Goal: Task Accomplishment & Management: Manage account settings

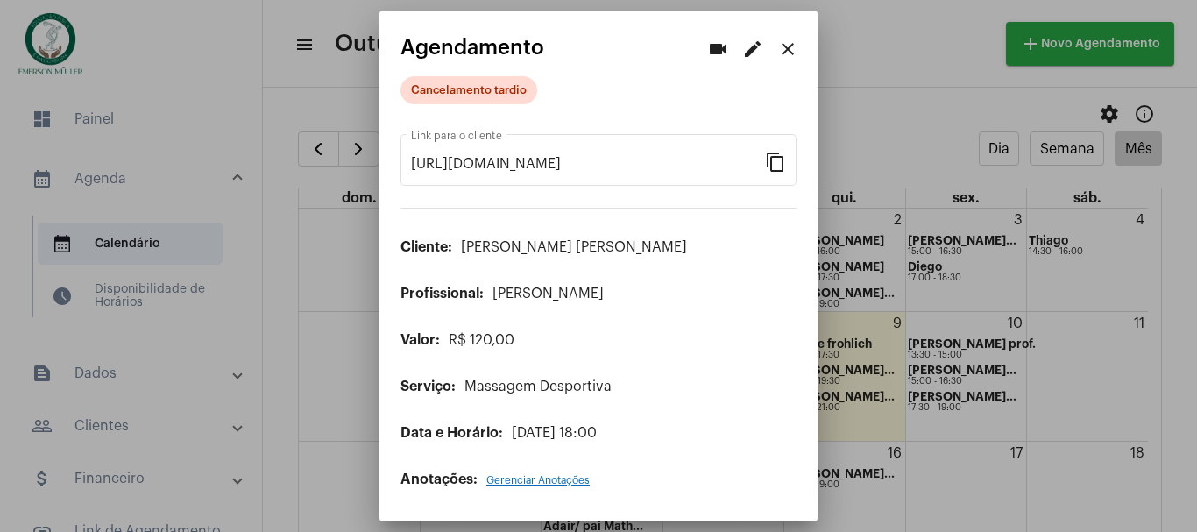
scroll to position [35, 0]
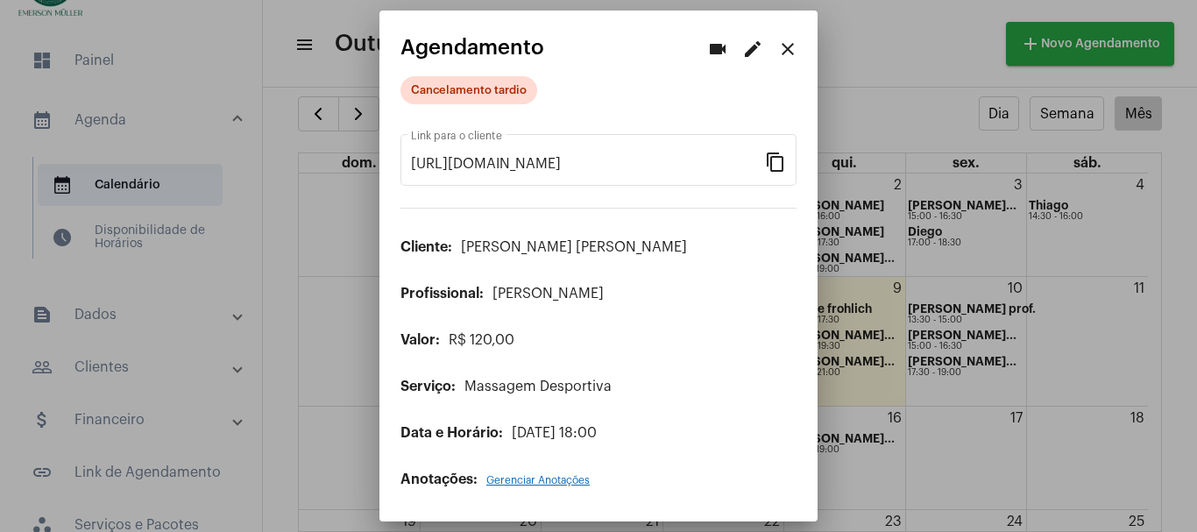
click at [190, 158] on div at bounding box center [598, 266] width 1197 height 532
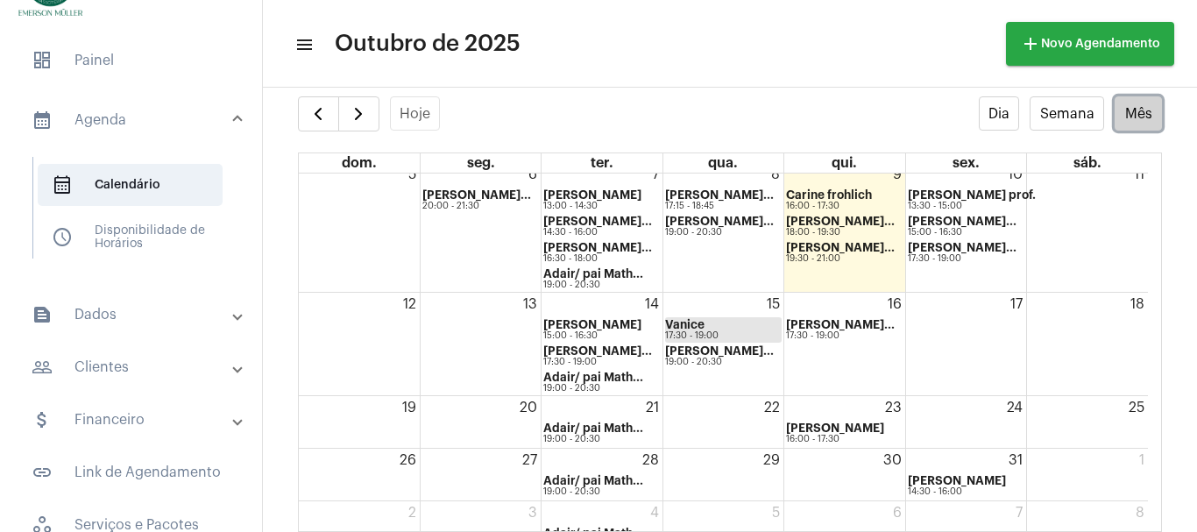
scroll to position [117, 0]
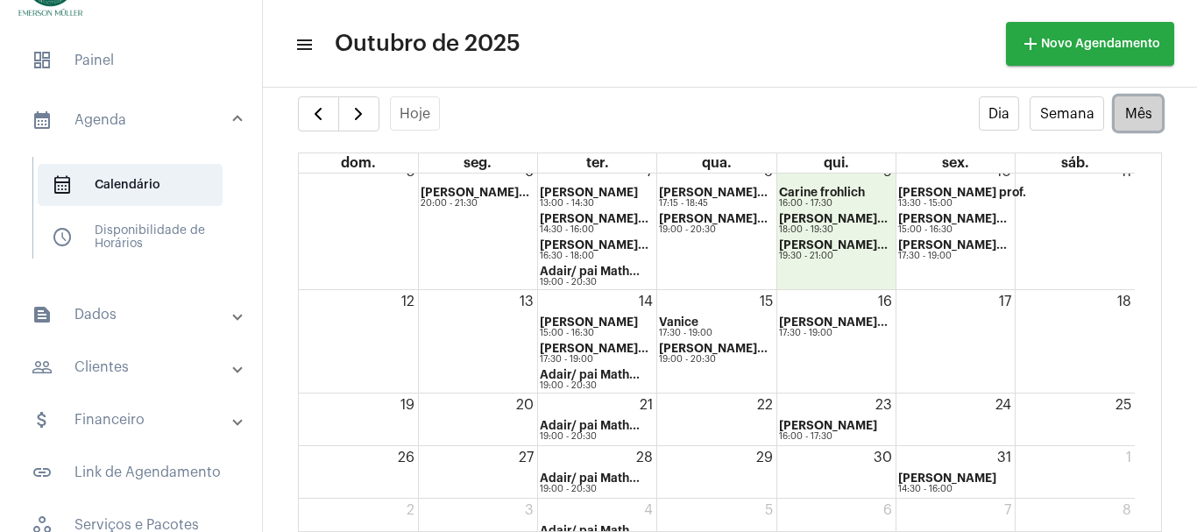
click at [811, 273] on div "9 [PERSON_NAME] 16:00 - 17:30 [PERSON_NAME]... 18:00 - 19:30 [PERSON_NAME]... 1…" at bounding box center [836, 224] width 118 height 129
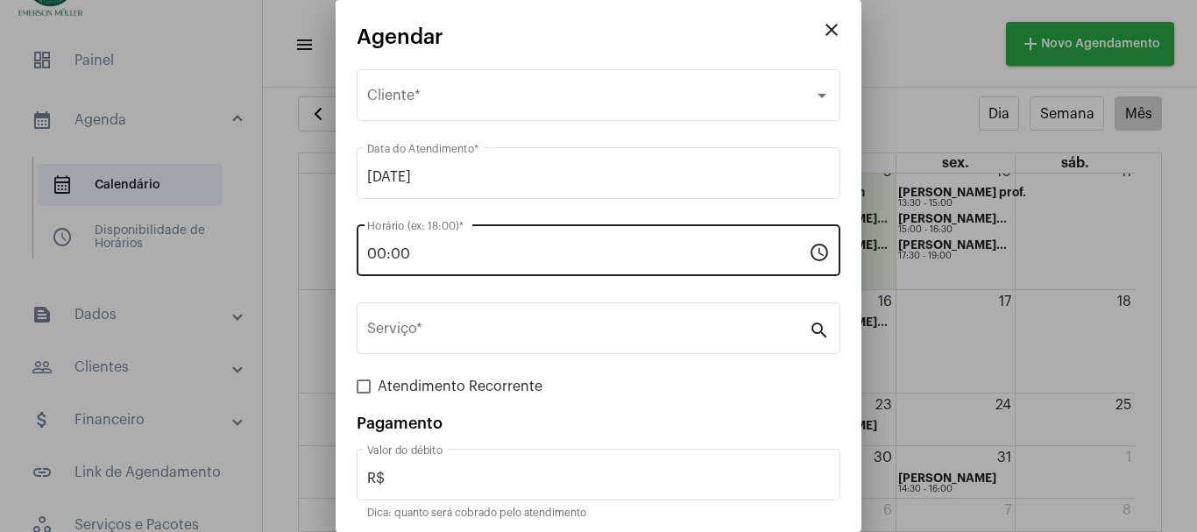
click at [417, 244] on div "00:00 Horário (ex: 18:00) *" at bounding box center [588, 248] width 442 height 55
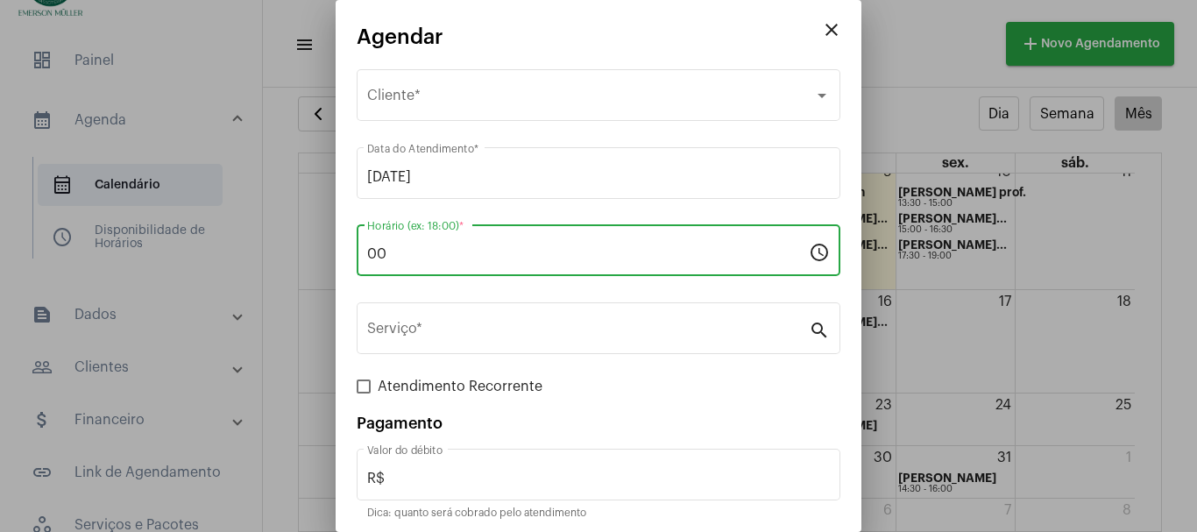
type input "0"
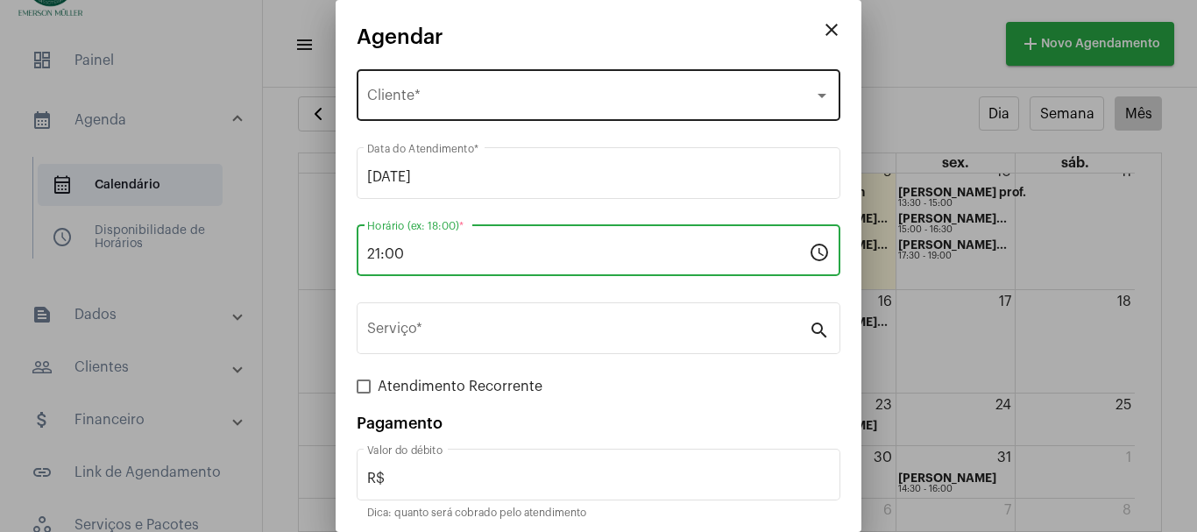
type input "21:00"
click at [391, 80] on div "Selecione o Cliente Cliente *" at bounding box center [598, 93] width 463 height 55
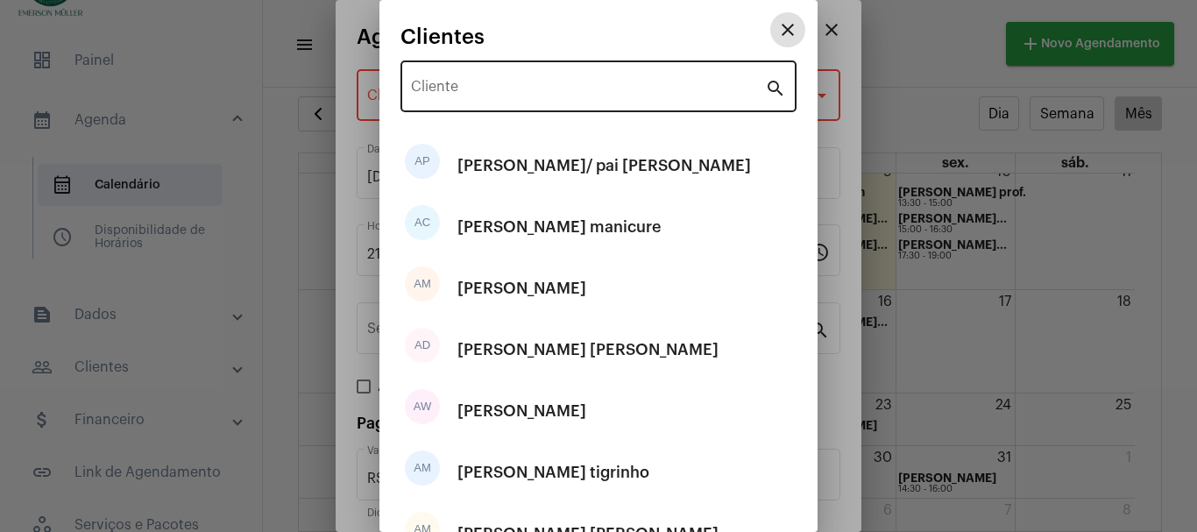
click at [423, 81] on div "Cliente" at bounding box center [588, 84] width 354 height 55
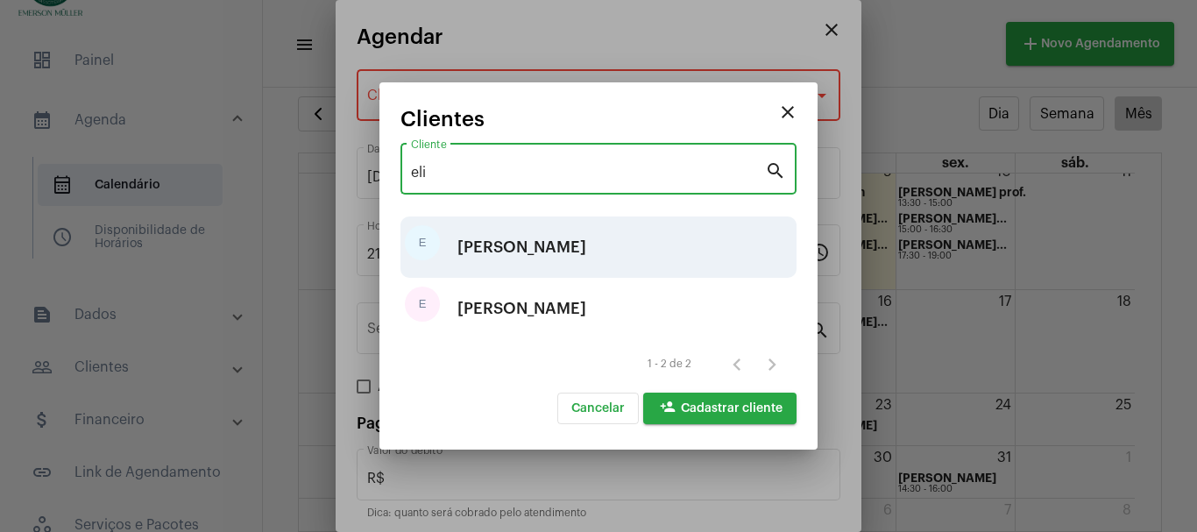
type input "eli"
click at [490, 238] on div "[PERSON_NAME]" at bounding box center [521, 247] width 129 height 53
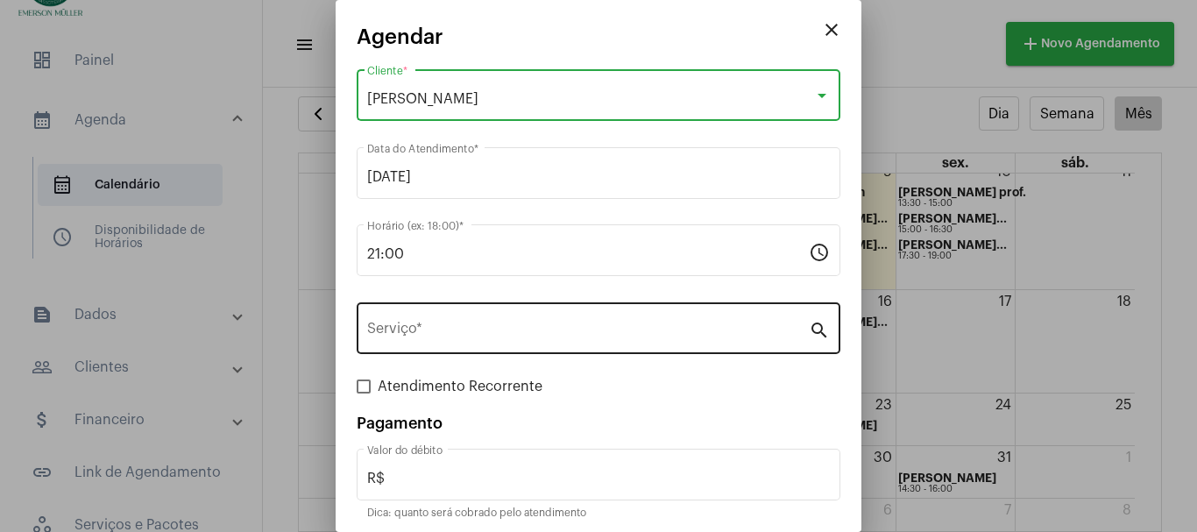
click at [418, 326] on input "Serviço *" at bounding box center [588, 332] width 442 height 16
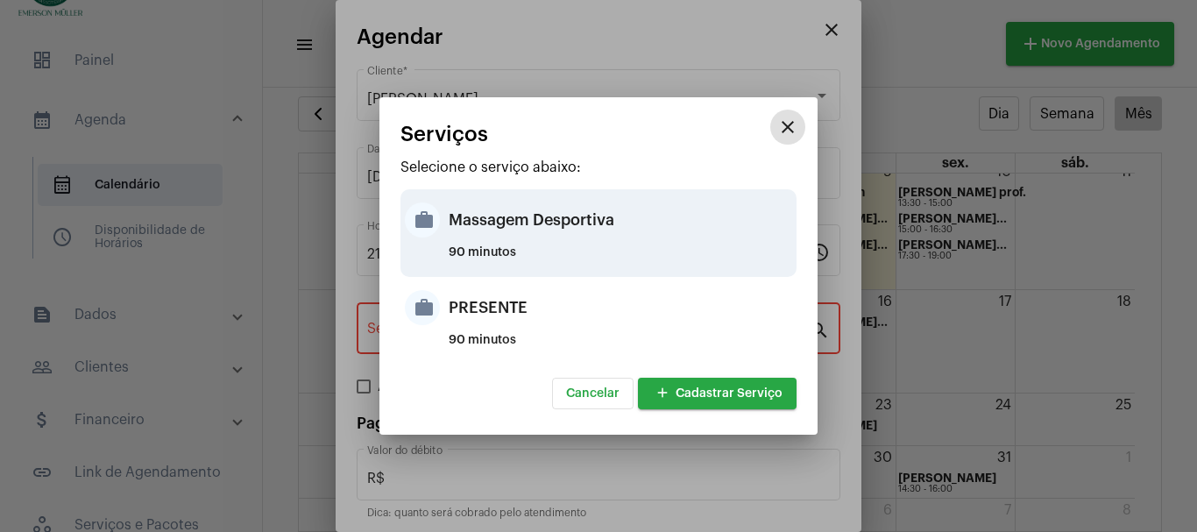
click at [436, 229] on mat-icon "work" at bounding box center [422, 219] width 35 height 35
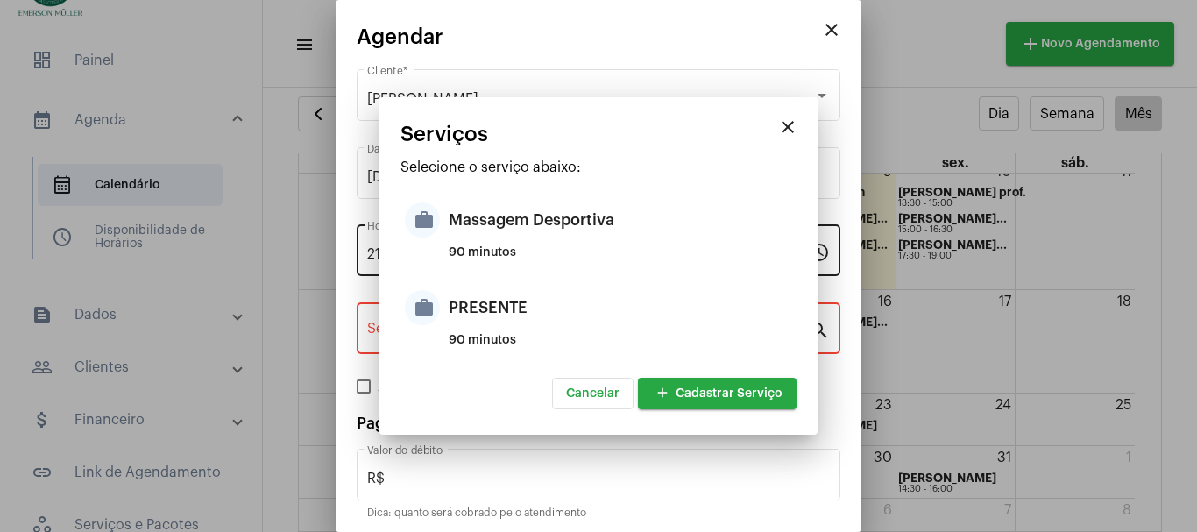
type input "Massagem Desportiva"
type input "R$ 120"
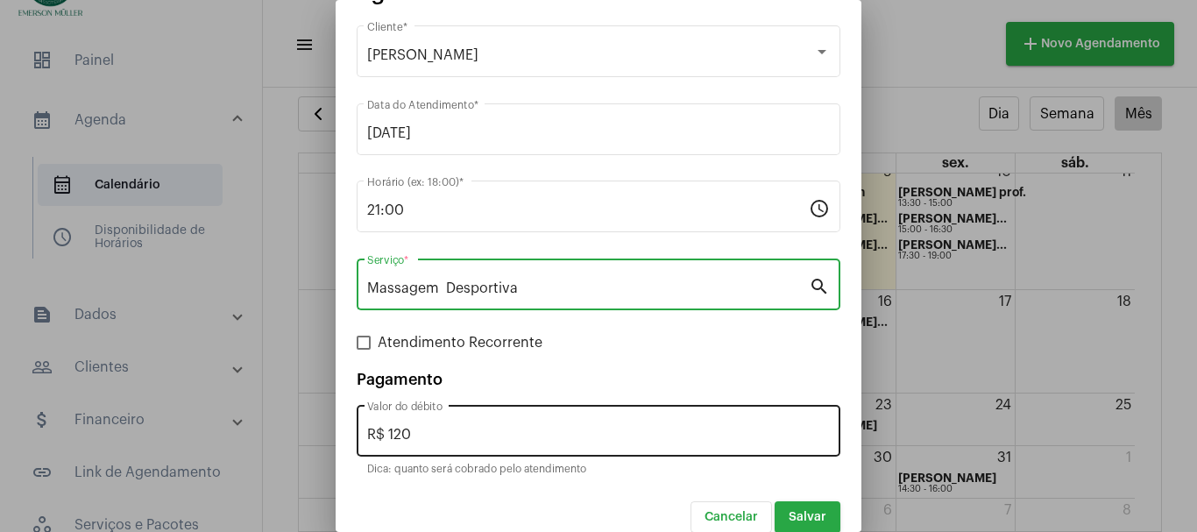
scroll to position [66, 0]
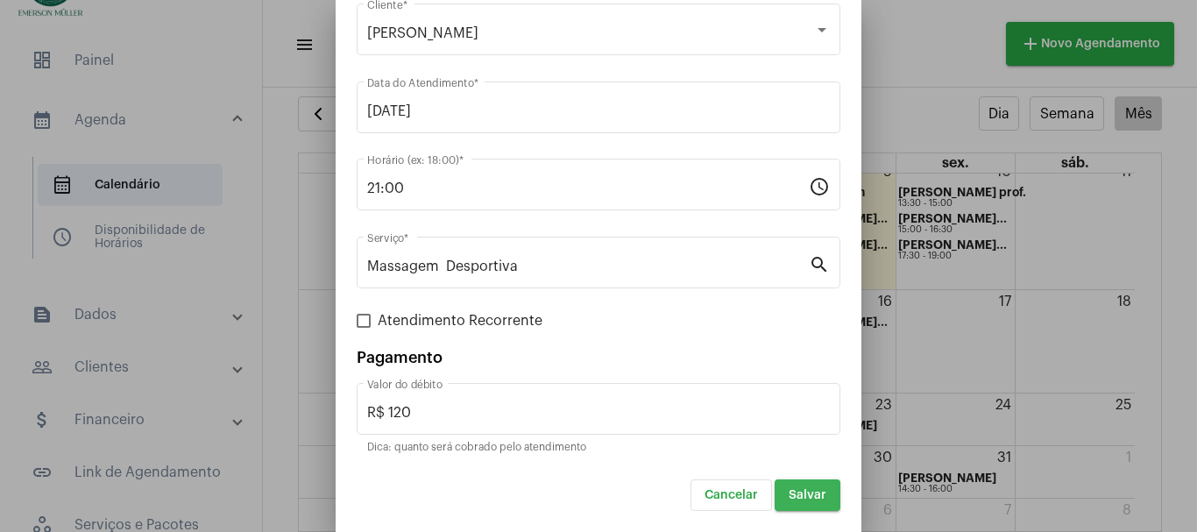
click at [801, 492] on span "Salvar" at bounding box center [808, 495] width 38 height 12
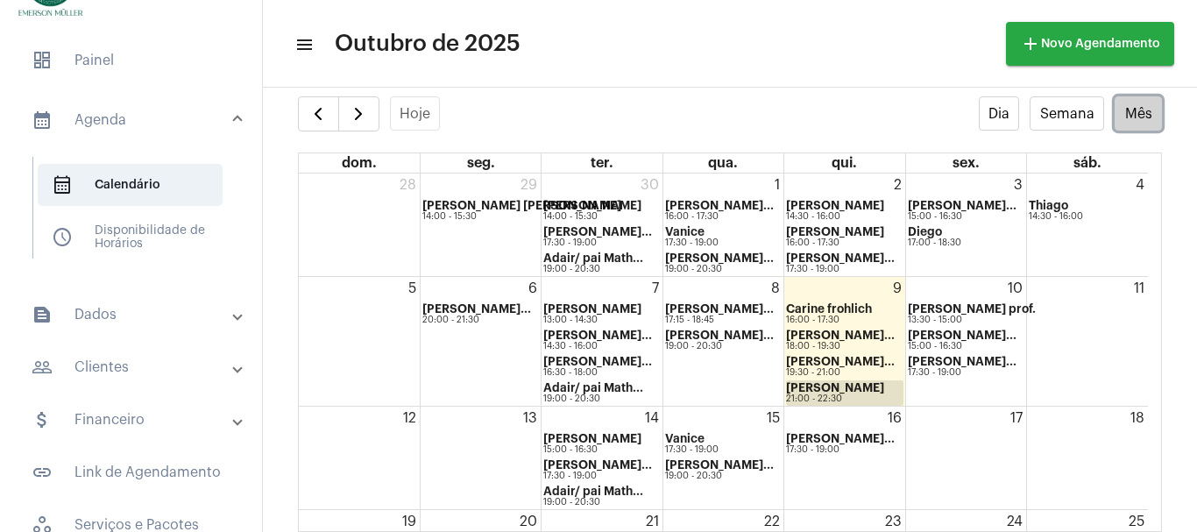
click at [803, 388] on strong "[PERSON_NAME]" at bounding box center [835, 387] width 98 height 11
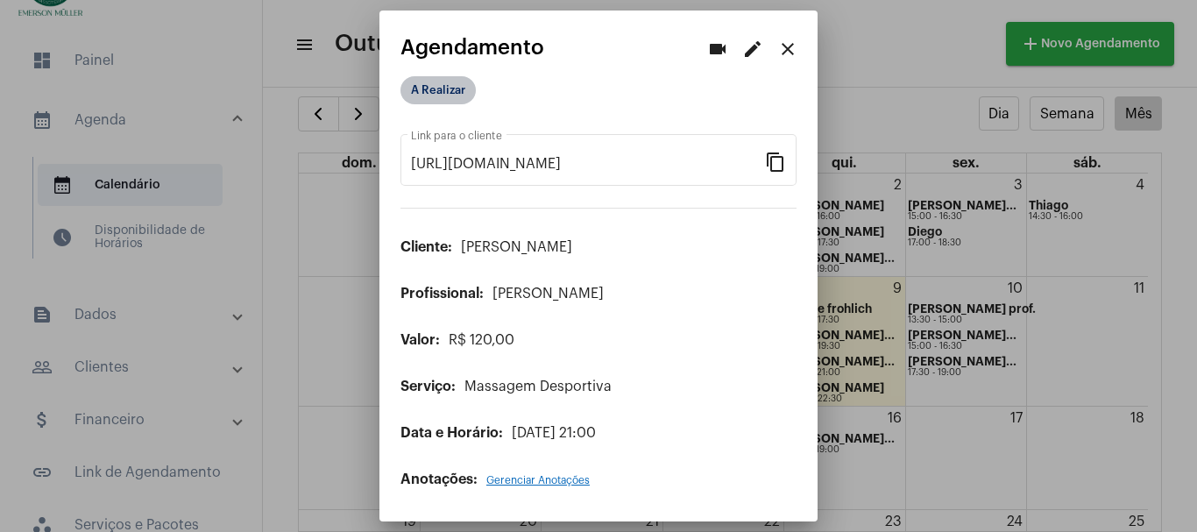
click at [437, 89] on mat-chip "A Realizar" at bounding box center [437, 90] width 75 height 28
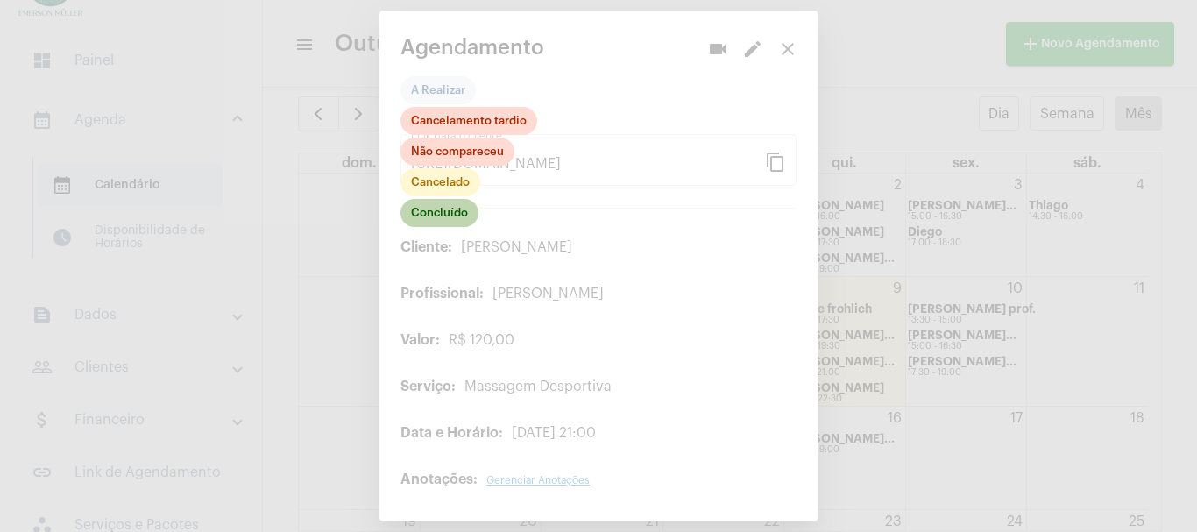
click at [453, 214] on mat-chip "Concluído" at bounding box center [439, 213] width 78 height 28
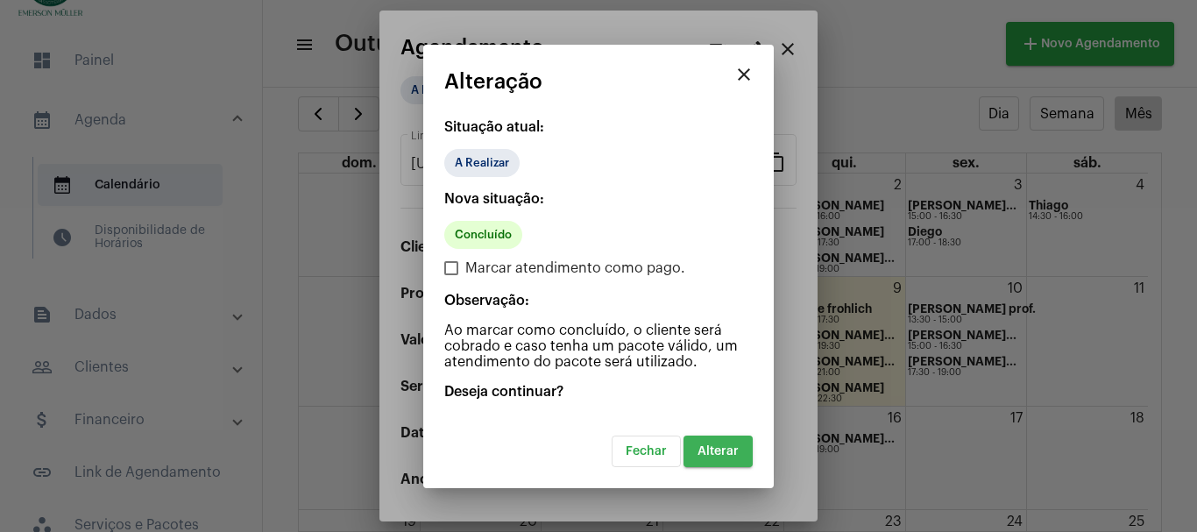
click at [729, 455] on span "Alterar" at bounding box center [718, 451] width 41 height 12
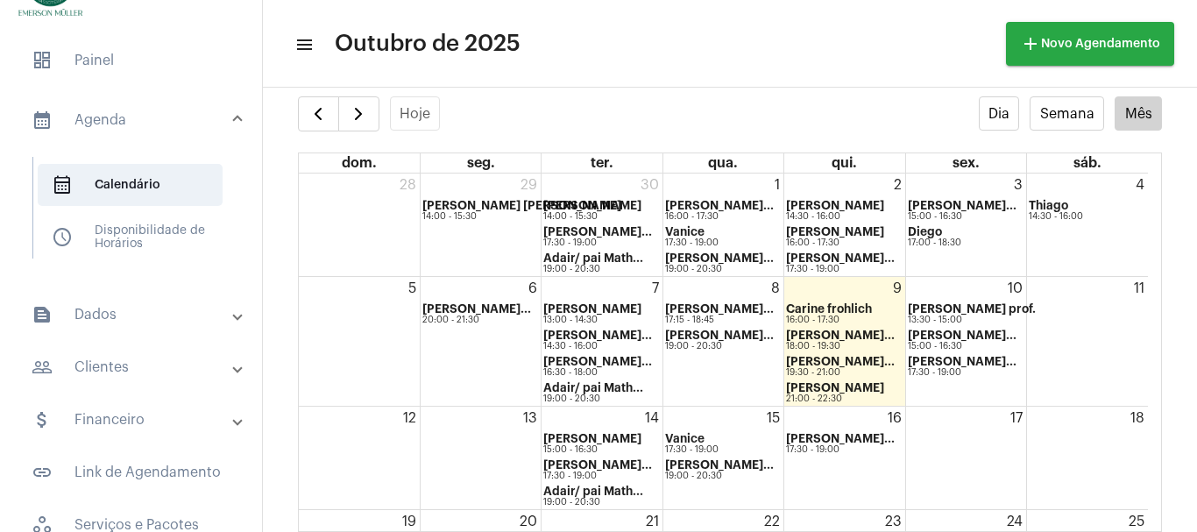
click at [105, 409] on mat-expansion-panel-header "attach_money Financeiro" at bounding box center [137, 420] width 252 height 42
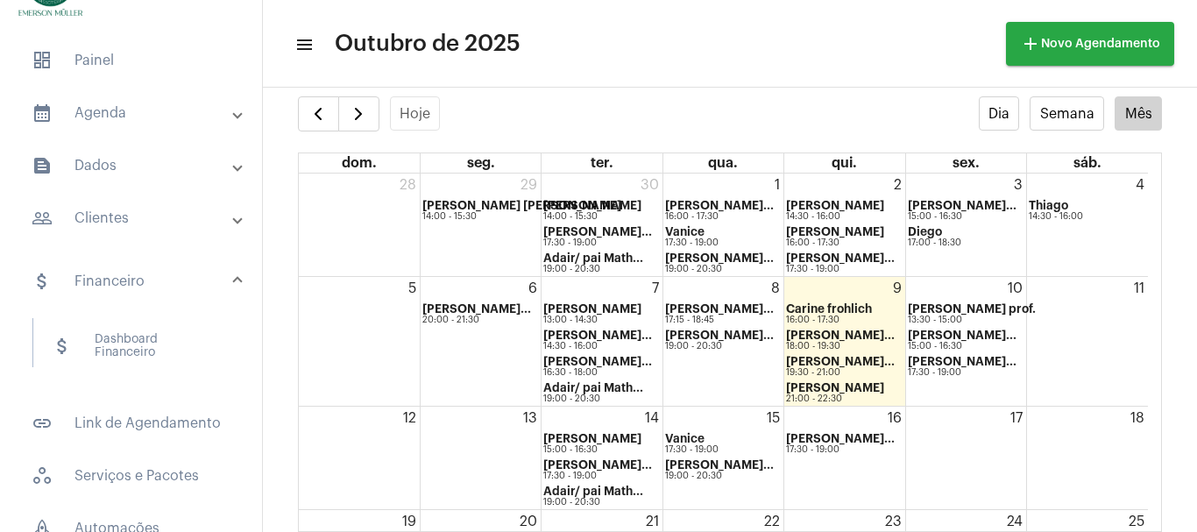
click at [136, 284] on mat-panel-title "attach_money Financeiro" at bounding box center [133, 281] width 202 height 21
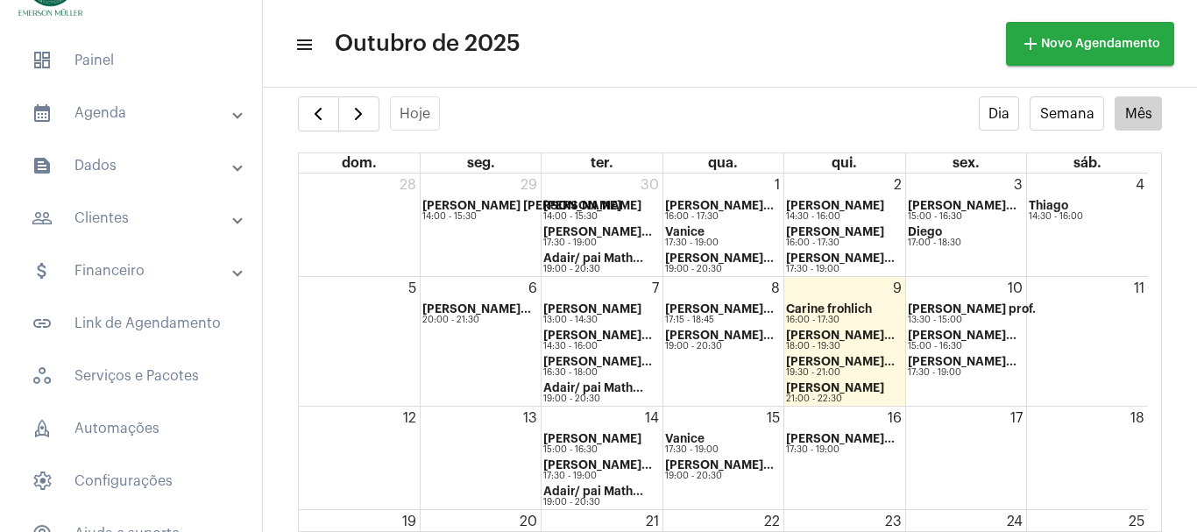
click at [124, 276] on mat-panel-title "attach_money Financeiro" at bounding box center [133, 270] width 202 height 21
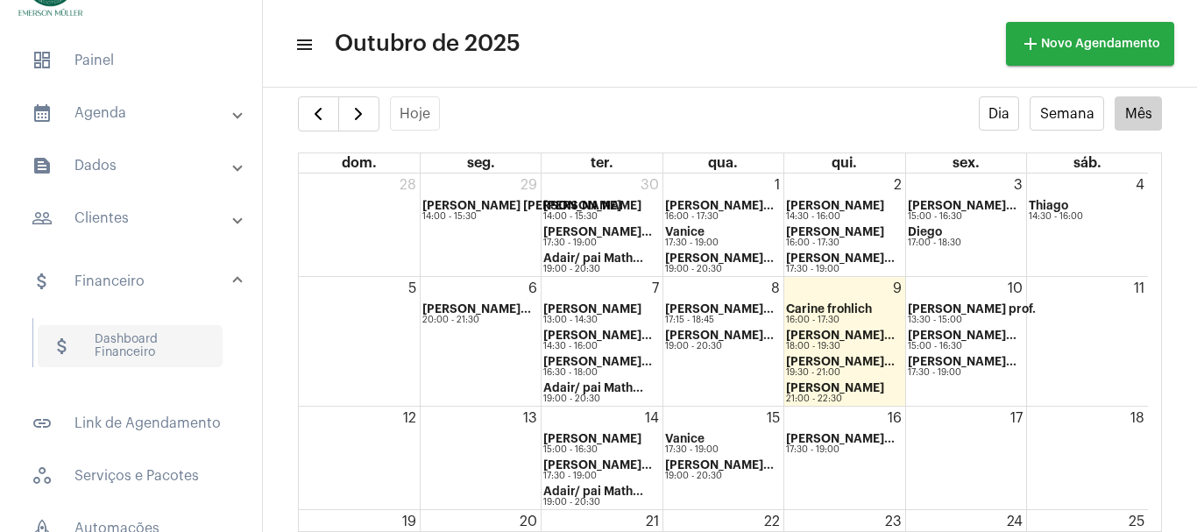
click at [120, 344] on span "attach_money Dashboard Financeiro" at bounding box center [130, 346] width 185 height 42
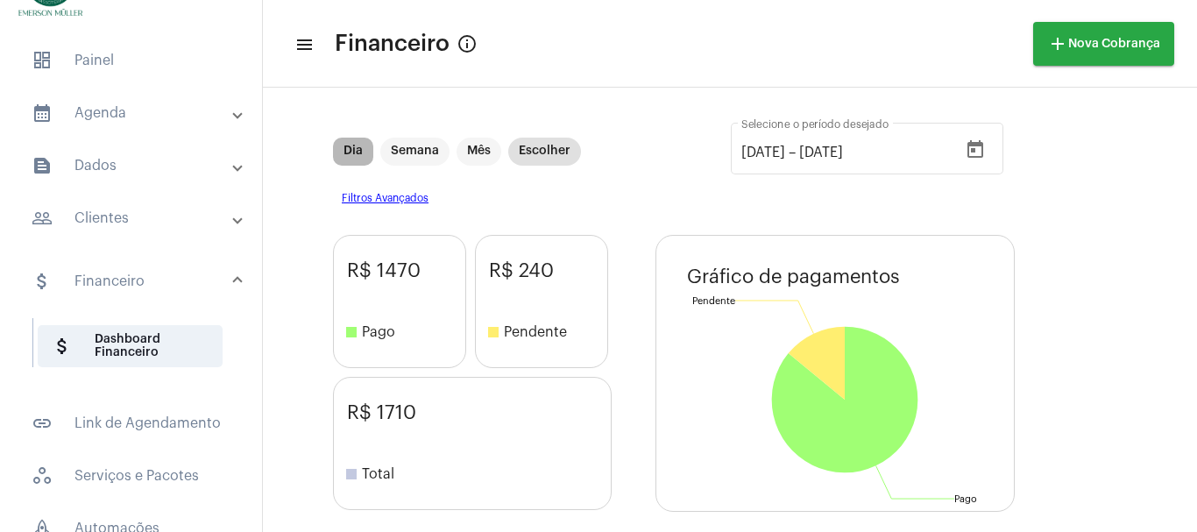
click at [347, 151] on mat-chip "Dia" at bounding box center [353, 152] width 40 height 28
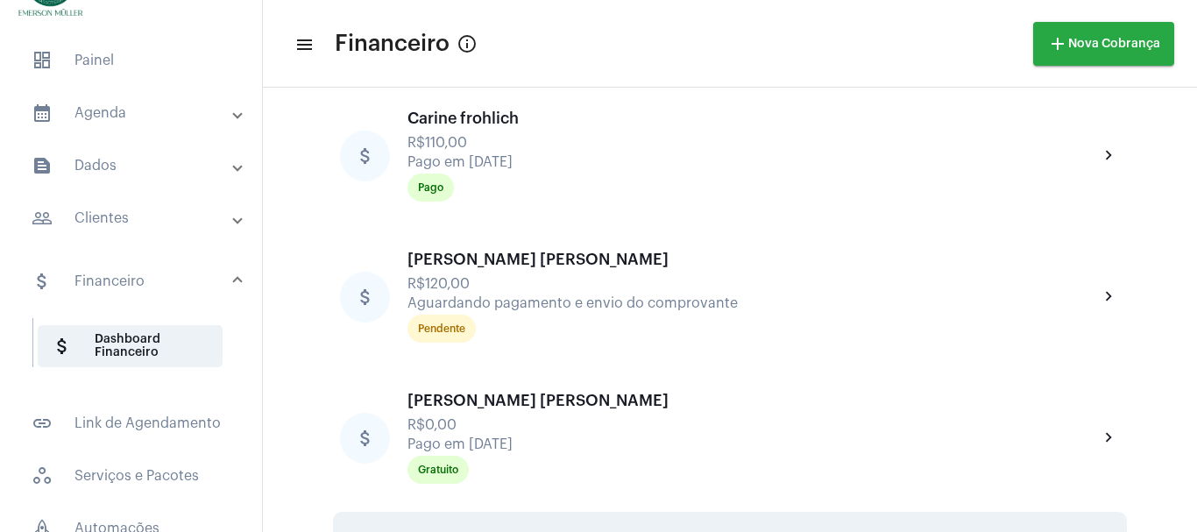
scroll to position [1013, 0]
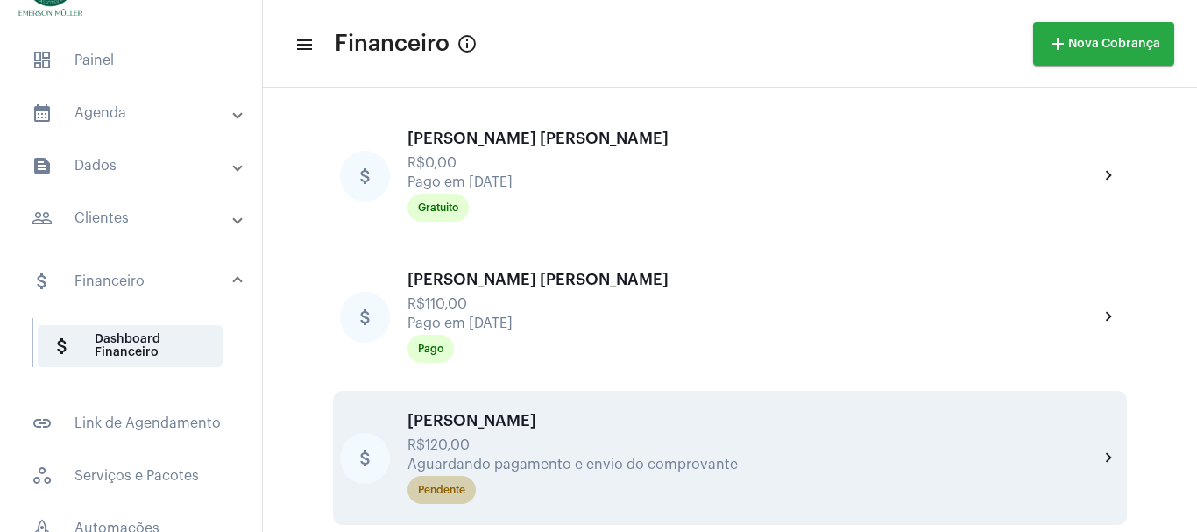
click at [450, 497] on mat-chip "Pendente" at bounding box center [441, 490] width 68 height 28
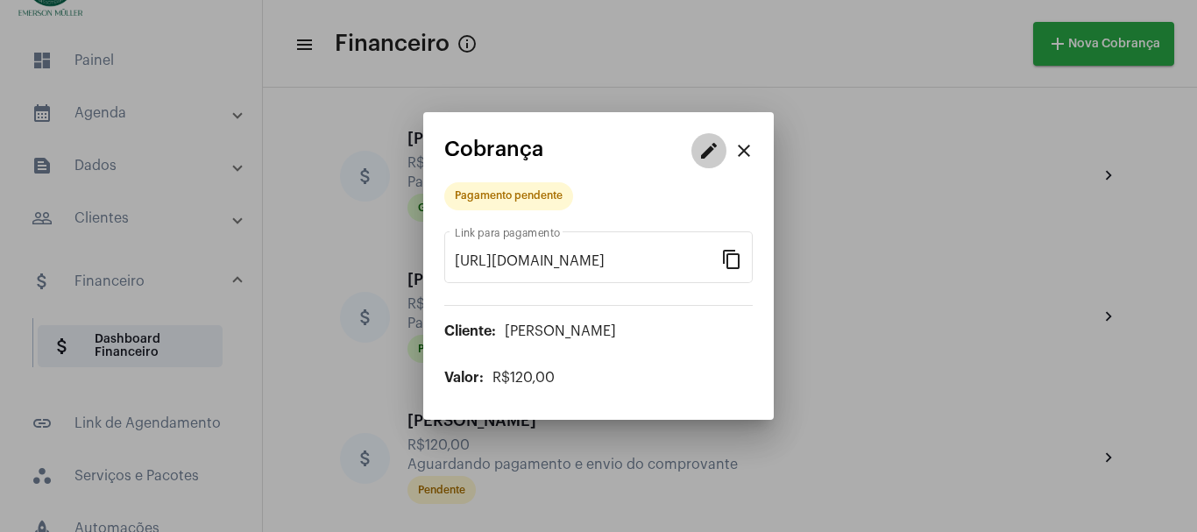
click at [699, 154] on mat-icon "edit" at bounding box center [708, 150] width 21 height 21
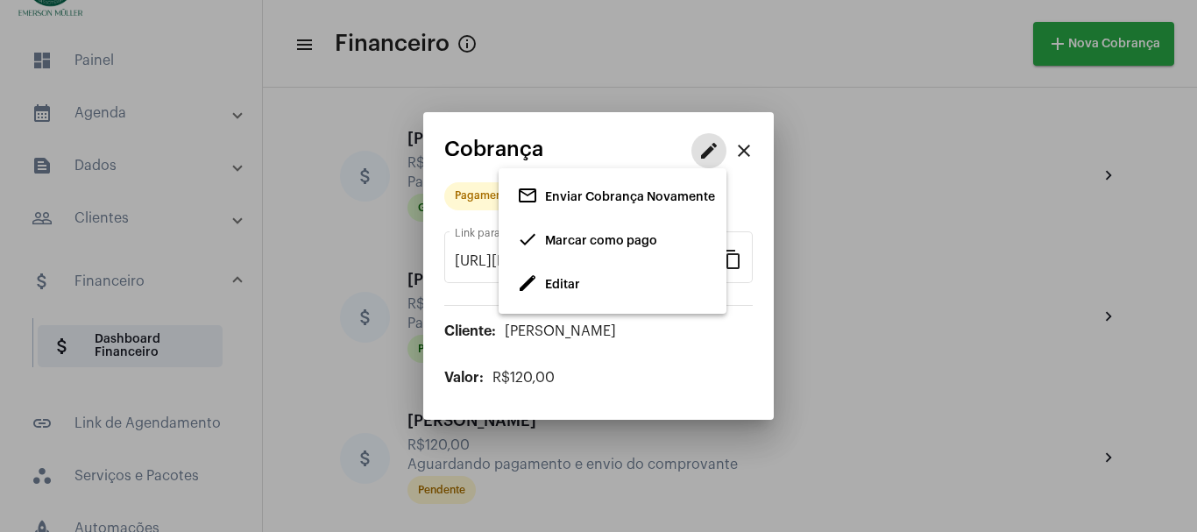
click at [553, 282] on span "Editar" at bounding box center [562, 285] width 35 height 12
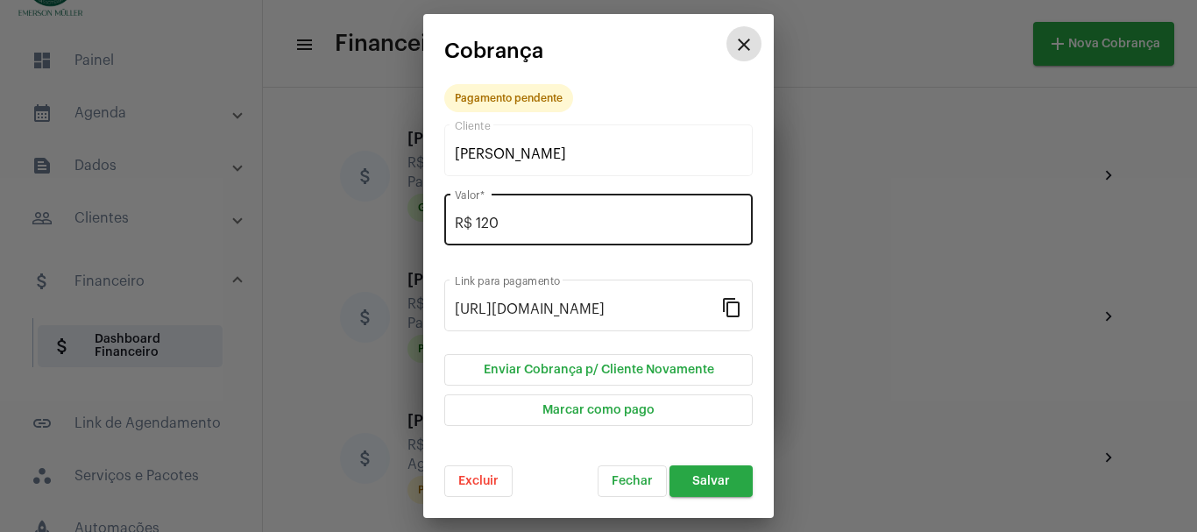
drag, startPoint x: 513, startPoint y: 214, endPoint x: 506, endPoint y: 227, distance: 14.9
click at [508, 222] on div "R$ 120 Valor *" at bounding box center [598, 217] width 287 height 55
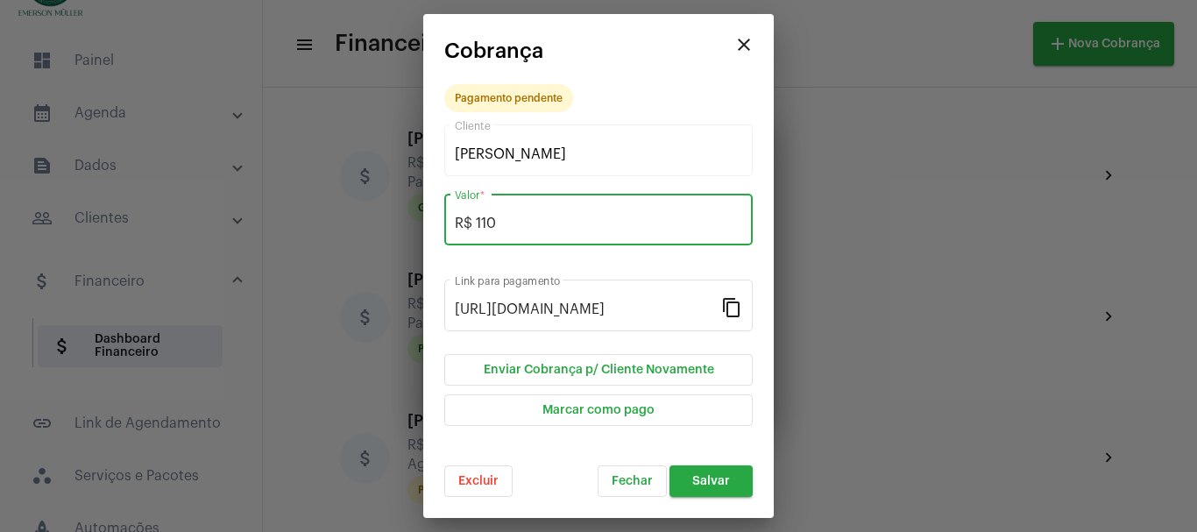
type input "R$ 110"
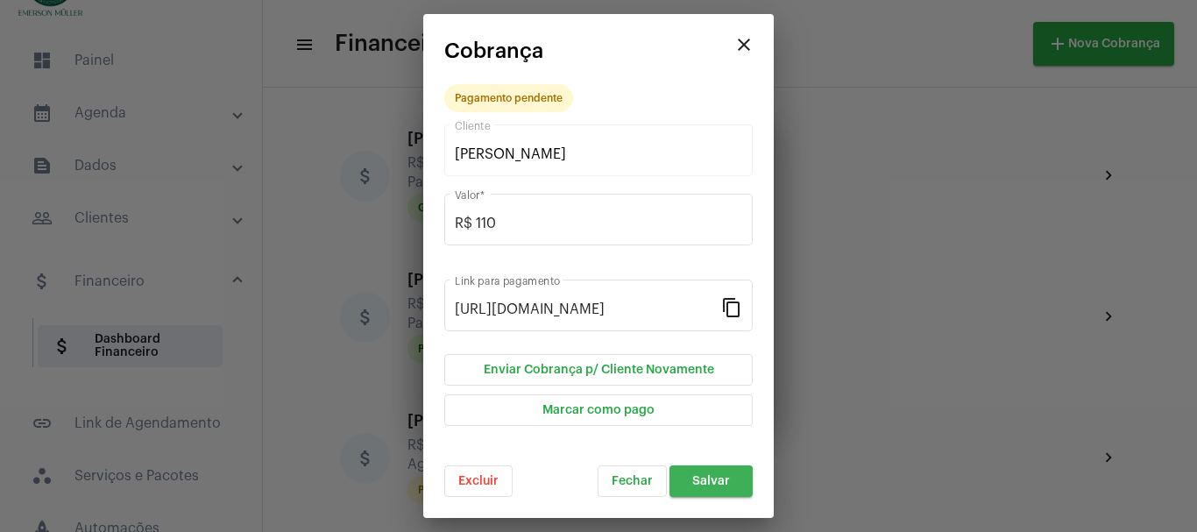
click at [700, 478] on span "Salvar" at bounding box center [711, 481] width 38 height 12
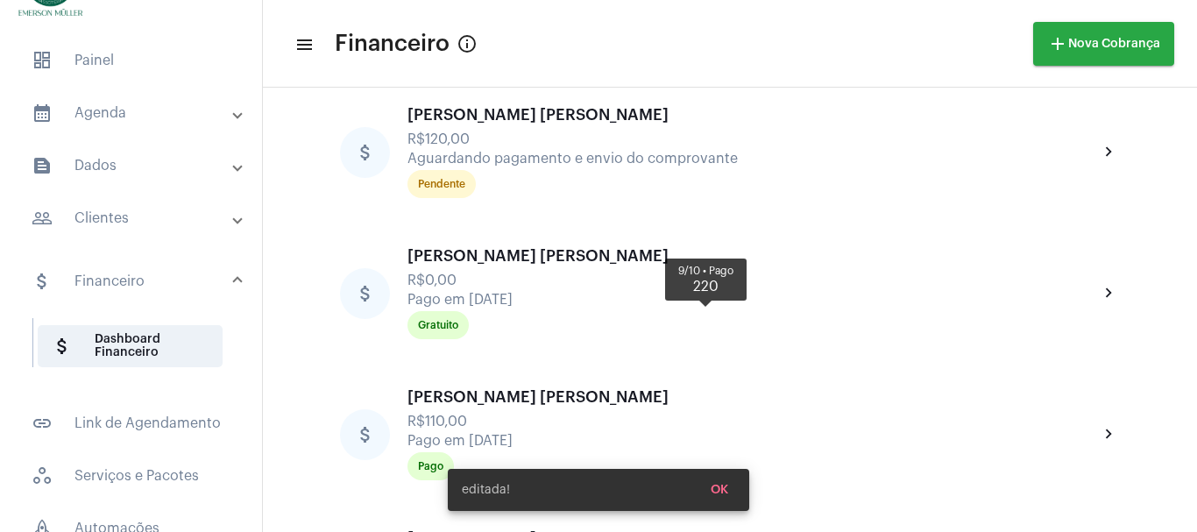
scroll to position [1013, 0]
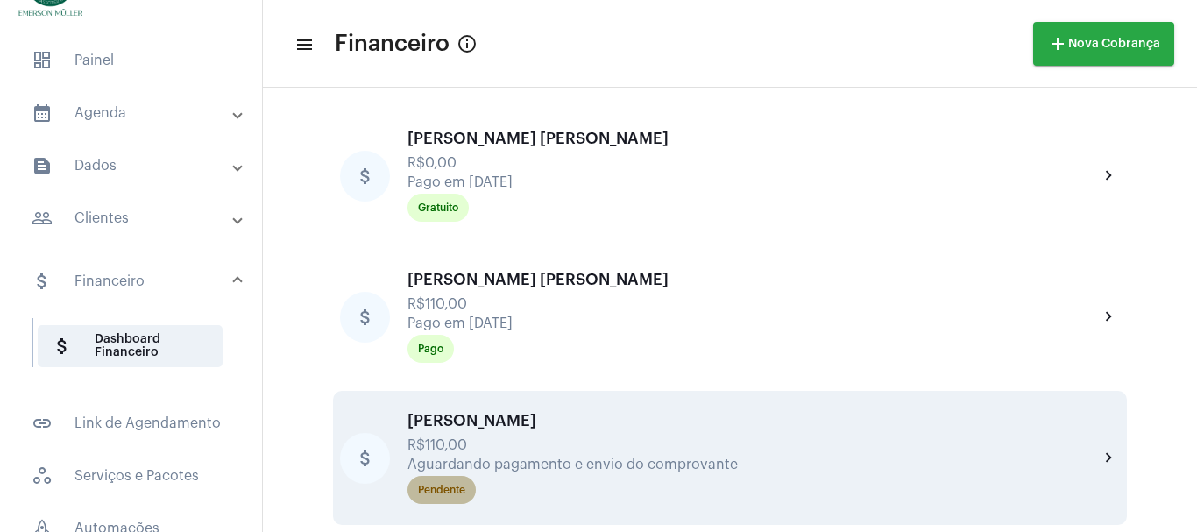
click at [444, 492] on div "Pendente" at bounding box center [441, 490] width 47 height 11
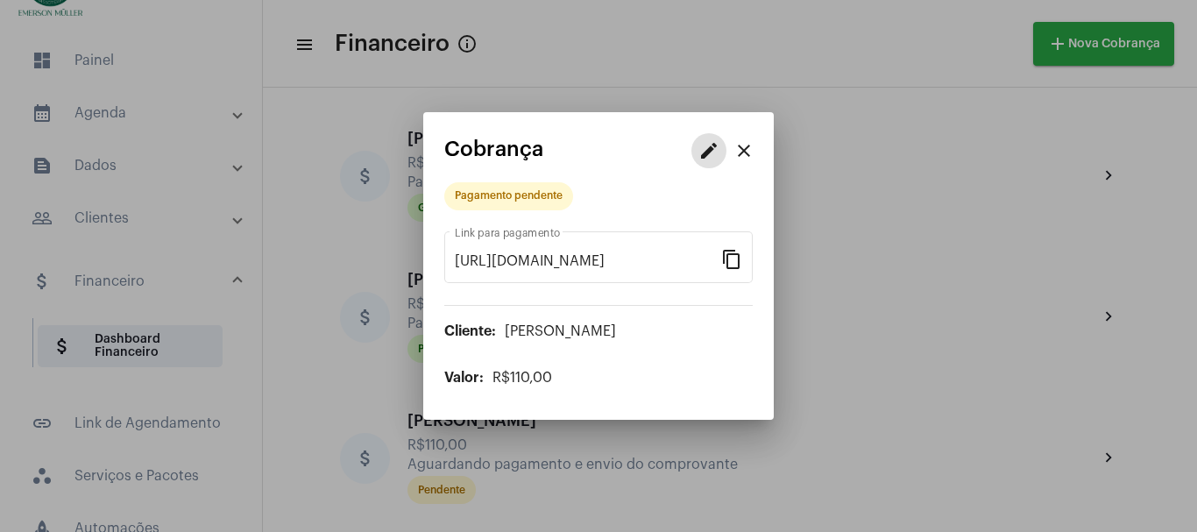
click at [706, 151] on mat-icon "edit" at bounding box center [708, 150] width 21 height 21
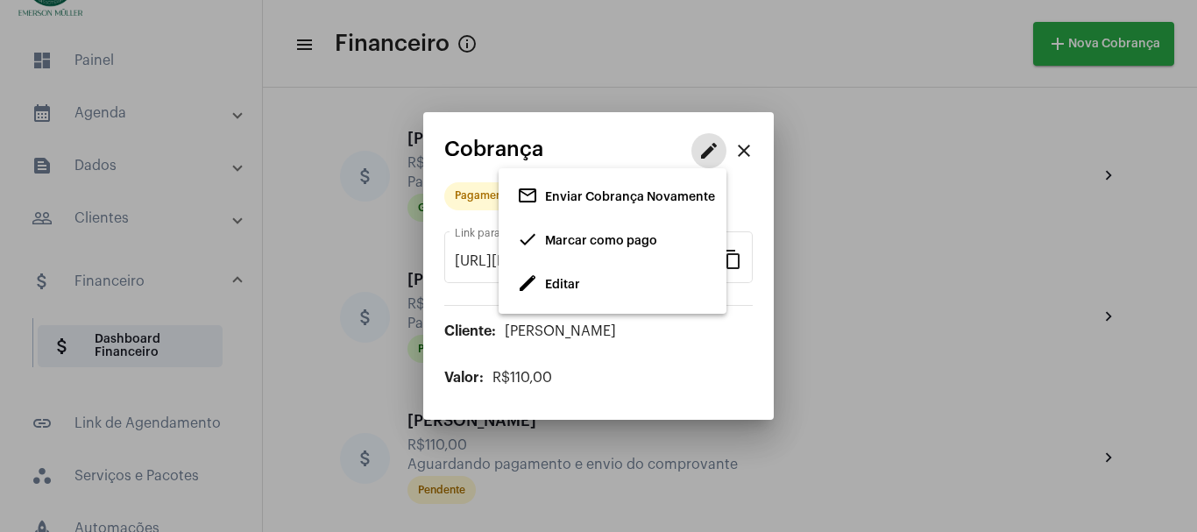
click at [618, 237] on span "Marcar como pago" at bounding box center [601, 241] width 112 height 12
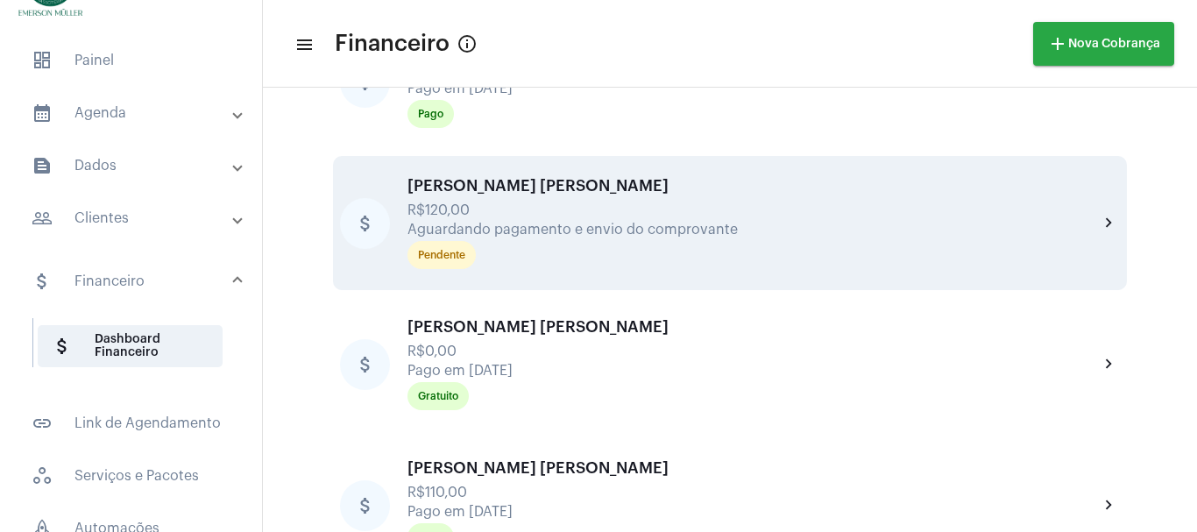
scroll to position [604, 0]
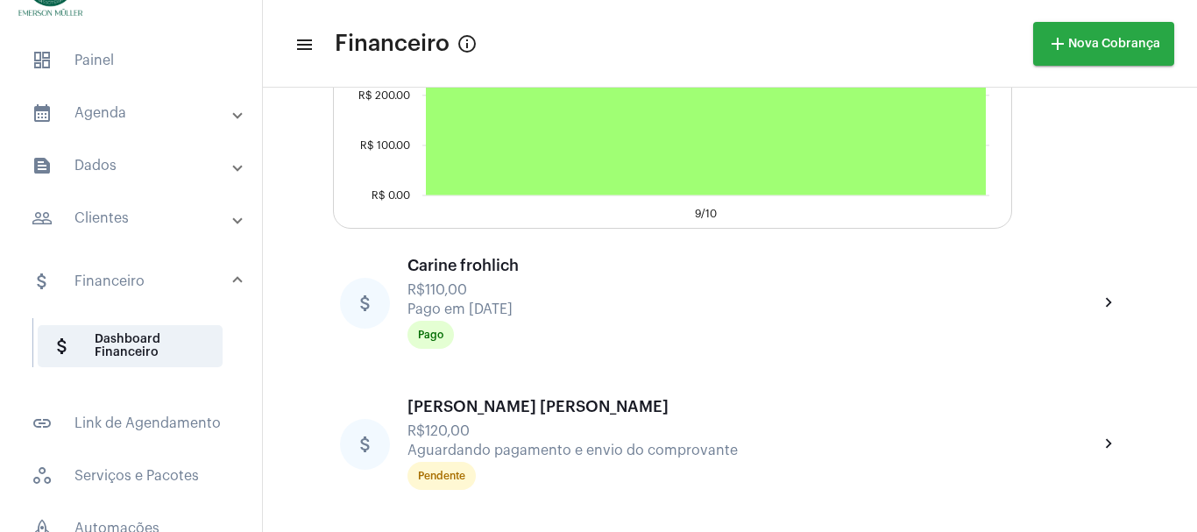
click at [112, 110] on mat-panel-title "calendar_month_outlined Agenda" at bounding box center [133, 113] width 202 height 21
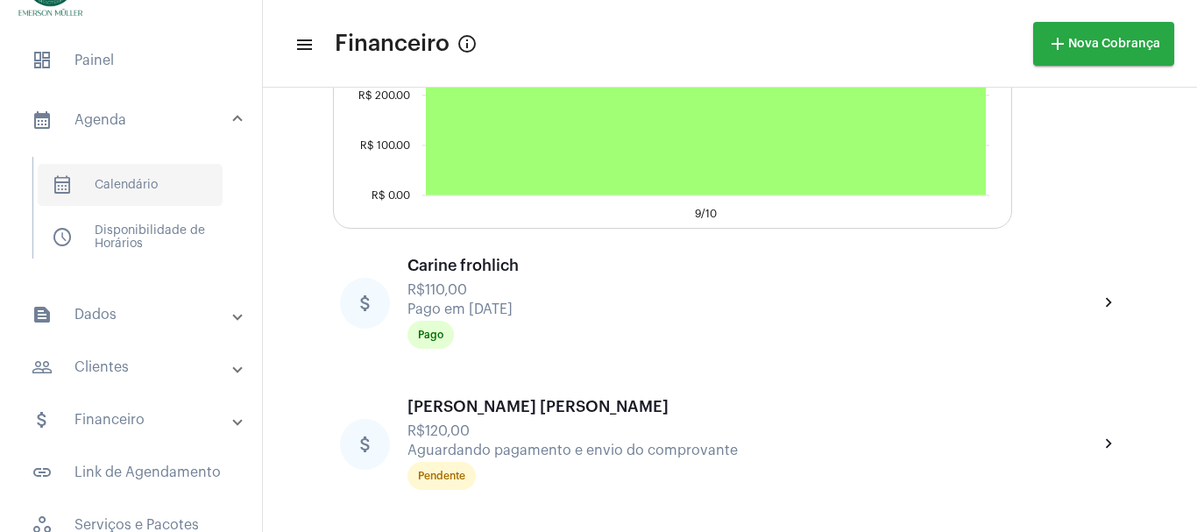
click at [113, 177] on span "calendar_month_outlined Calendário" at bounding box center [130, 185] width 185 height 42
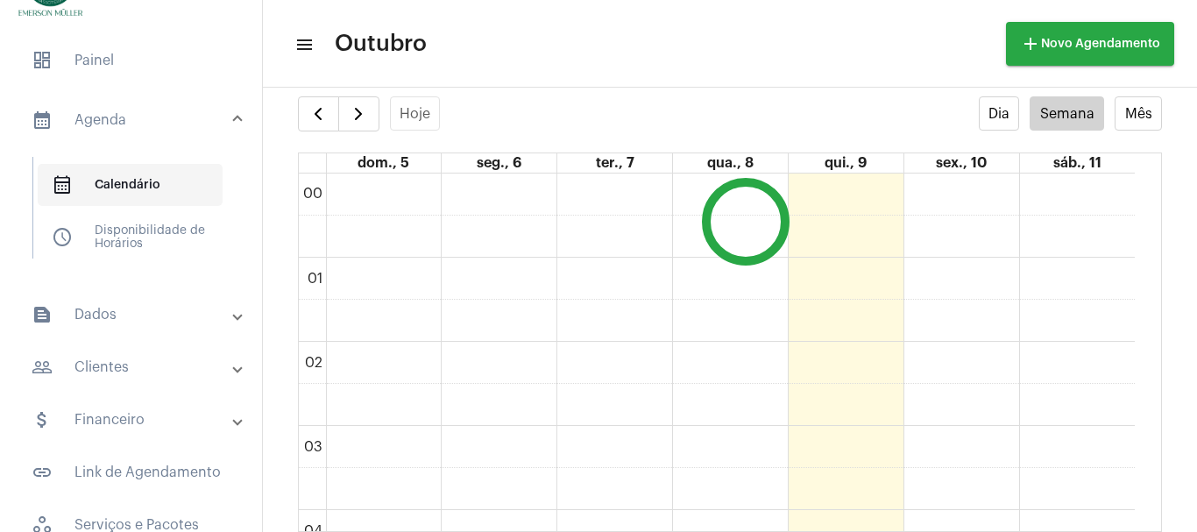
scroll to position [506, 0]
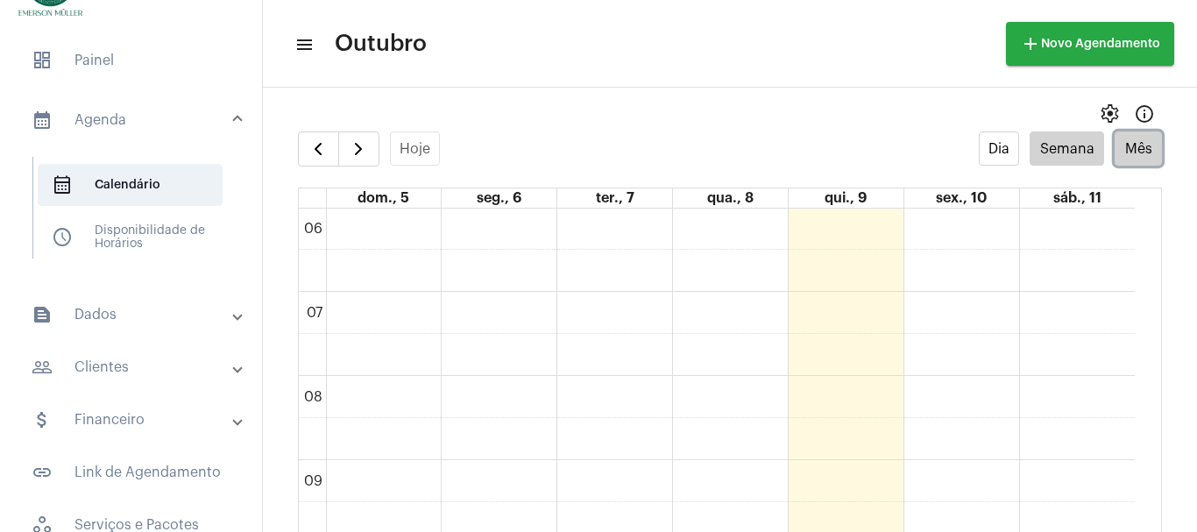
click at [1132, 155] on button "Mês" at bounding box center [1138, 148] width 47 height 34
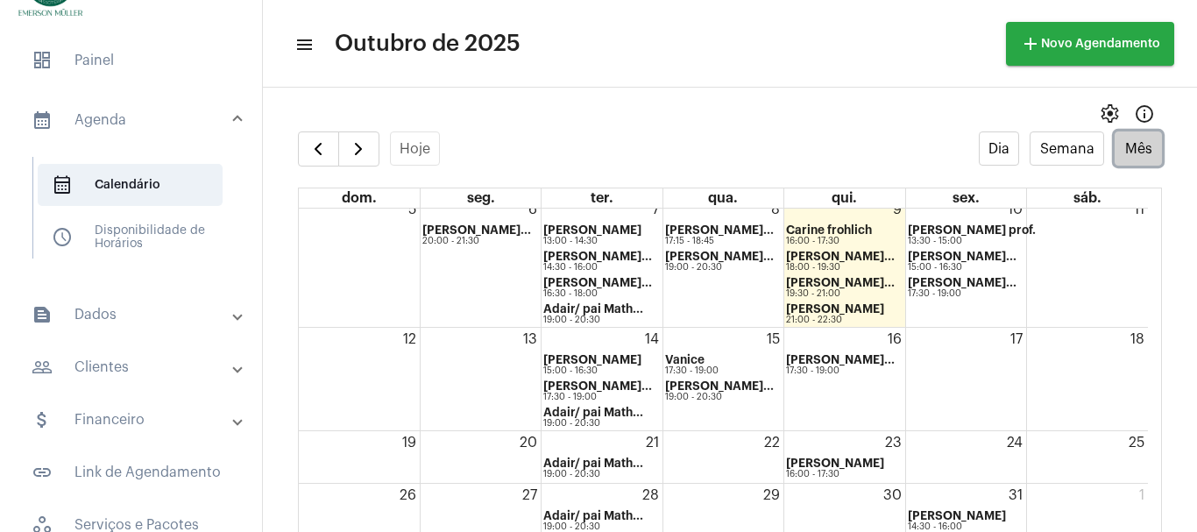
scroll to position [117, 0]
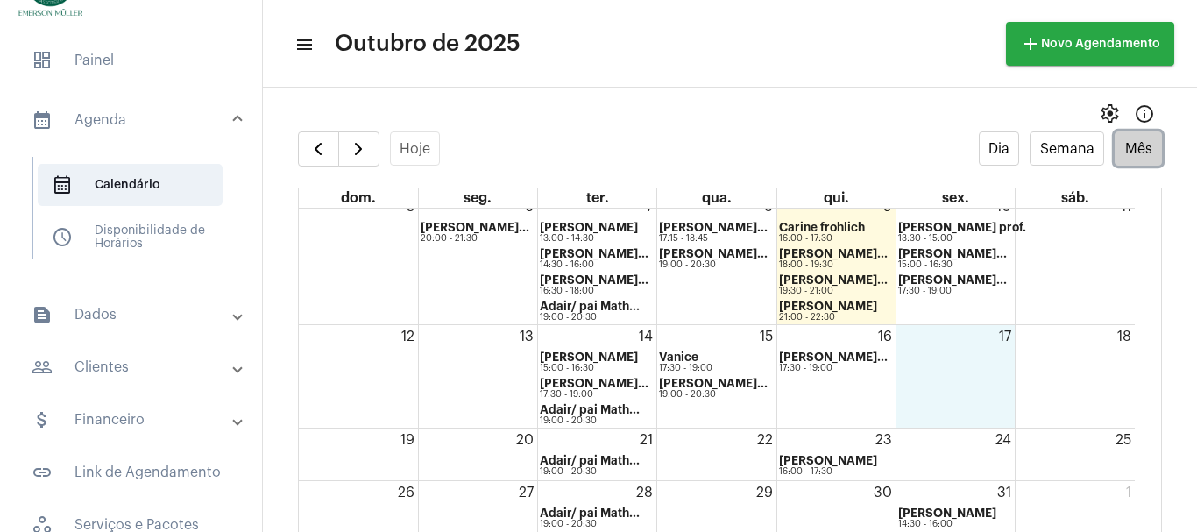
click at [998, 397] on div "17" at bounding box center [955, 376] width 118 height 103
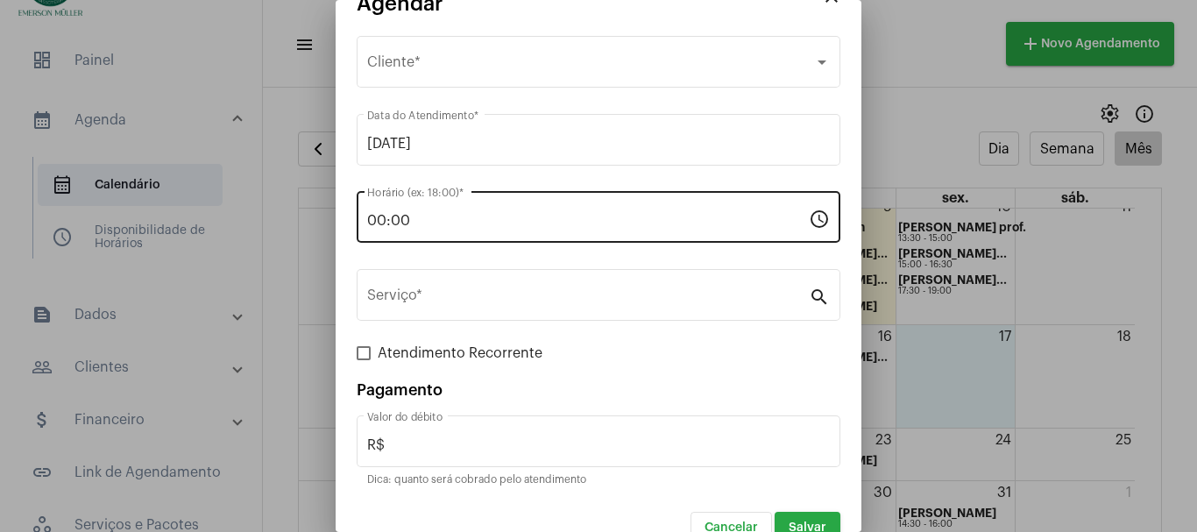
scroll to position [66, 0]
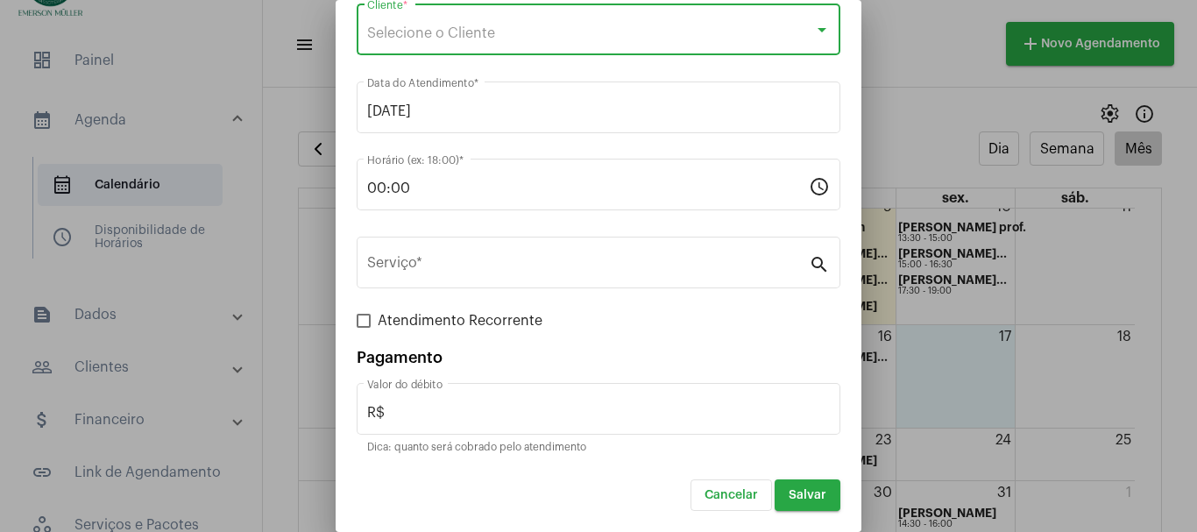
click at [563, 34] on div "Selecione o Cliente" at bounding box center [590, 33] width 447 height 16
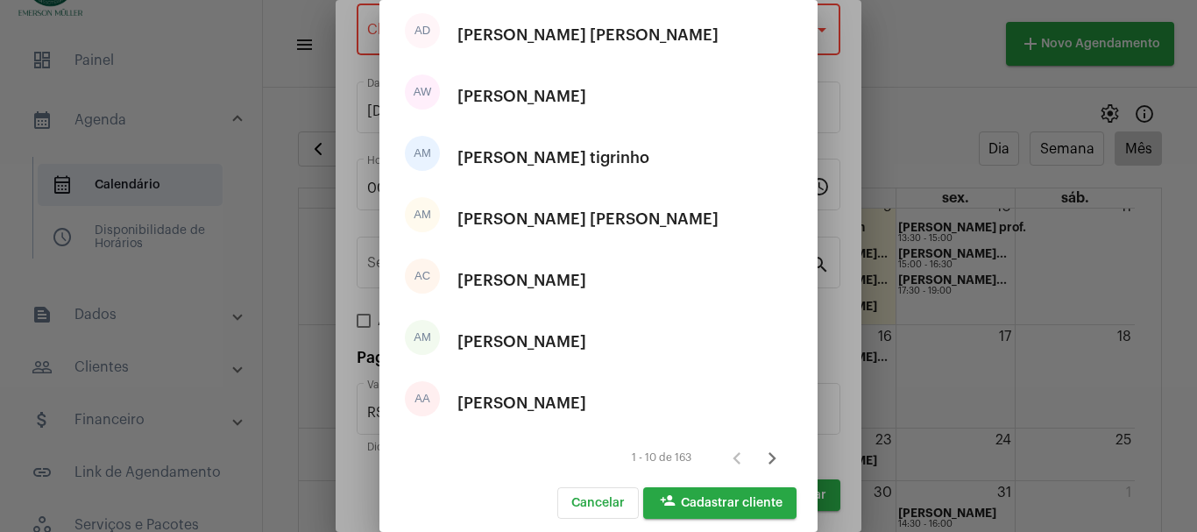
scroll to position [327, 0]
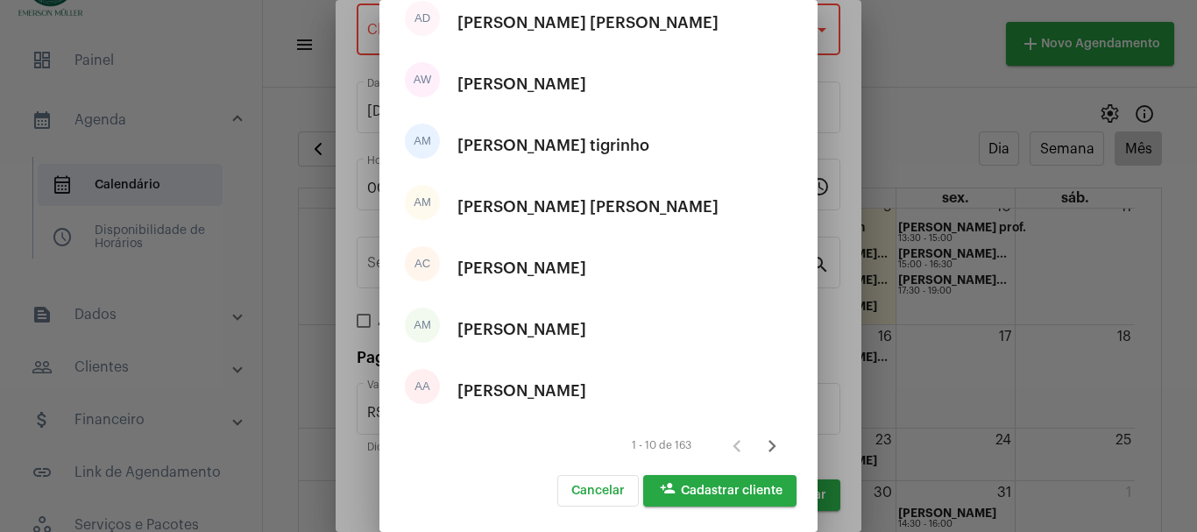
click at [736, 494] on span "person_add Cadastrar cliente" at bounding box center [719, 491] width 125 height 12
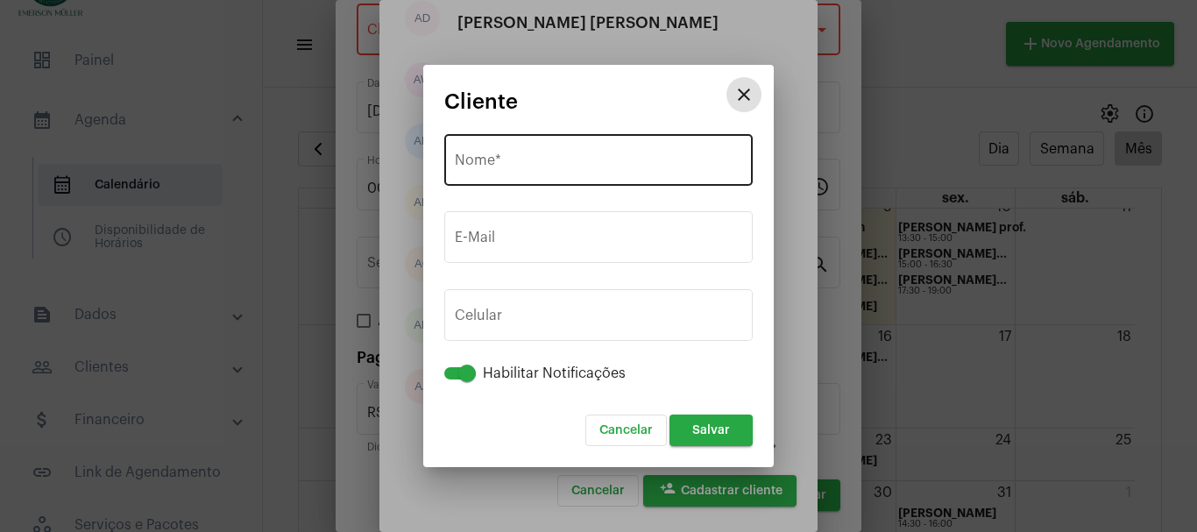
click at [498, 165] on input "Nome *" at bounding box center [598, 164] width 287 height 16
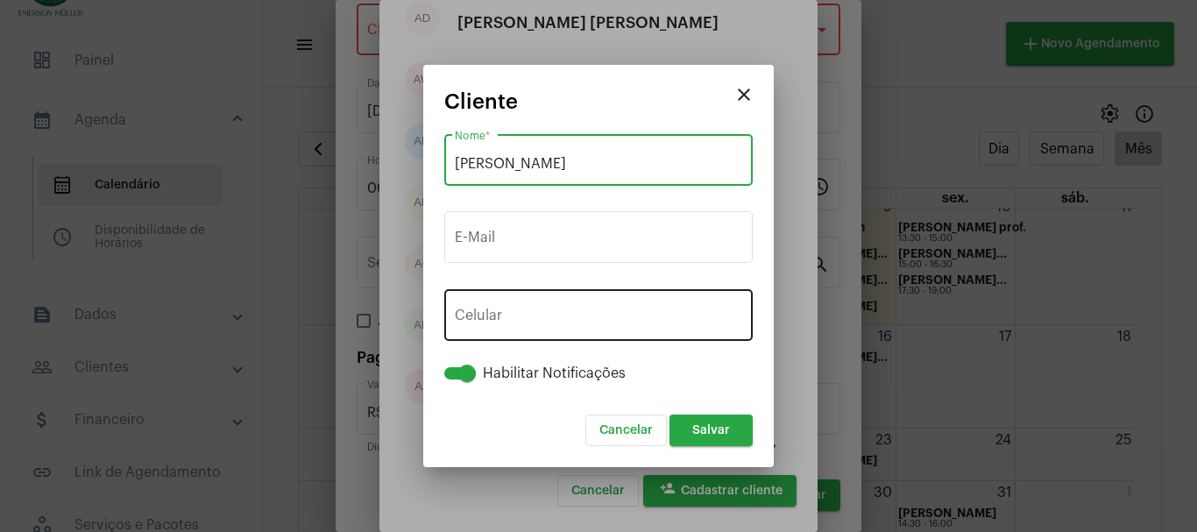
type input "[PERSON_NAME]"
click at [528, 316] on button "+55" at bounding box center [494, 319] width 79 height 44
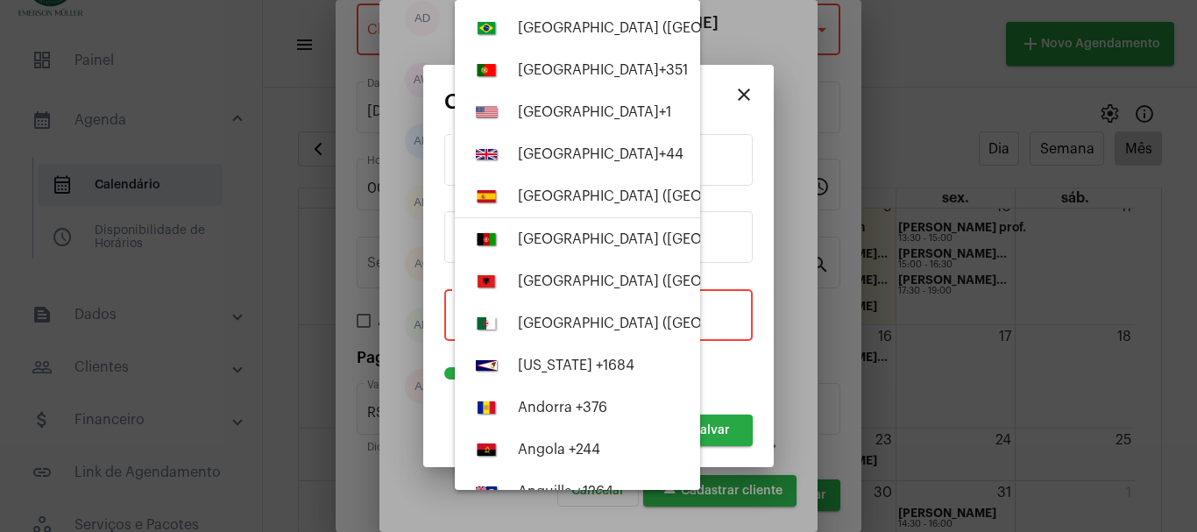
click at [522, 23] on div "[GEOGRAPHIC_DATA] ([GEOGRAPHIC_DATA]) +55" at bounding box center [676, 28] width 317 height 16
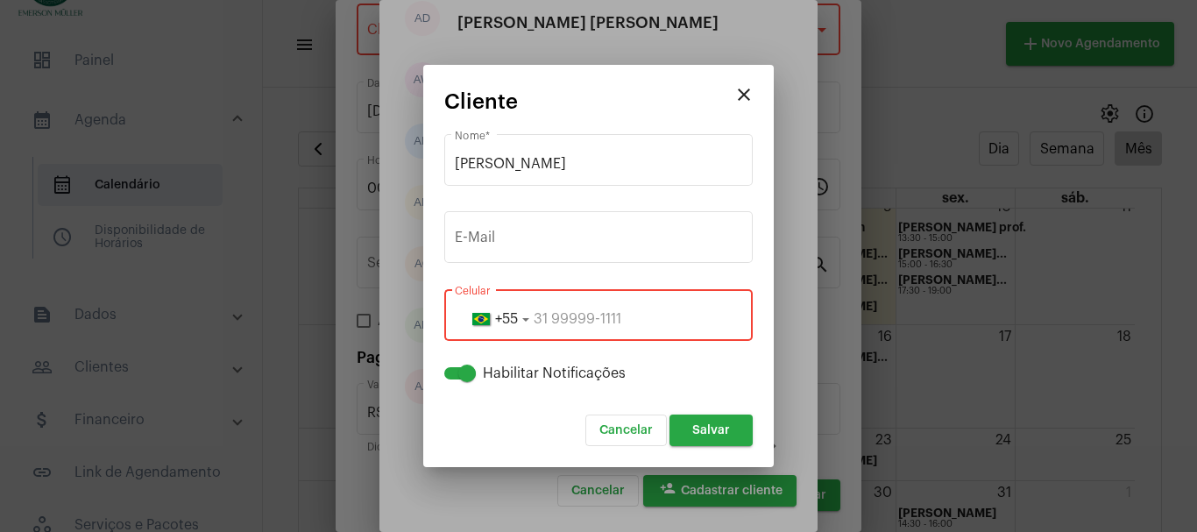
click at [583, 311] on input "tel" at bounding box center [598, 319] width 287 height 16
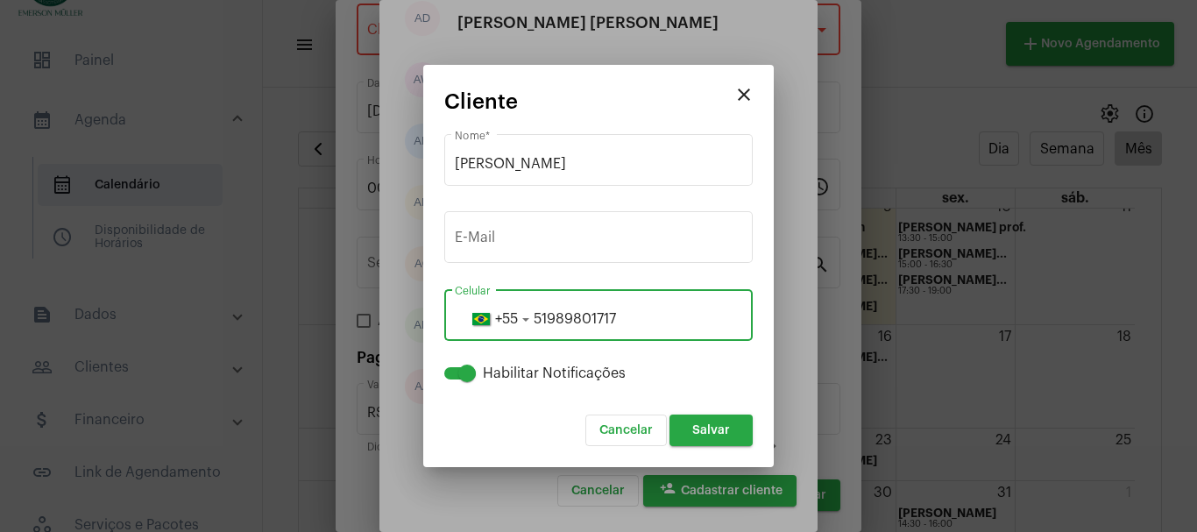
type input "51989801717"
click at [702, 435] on span "Salvar" at bounding box center [711, 430] width 38 height 12
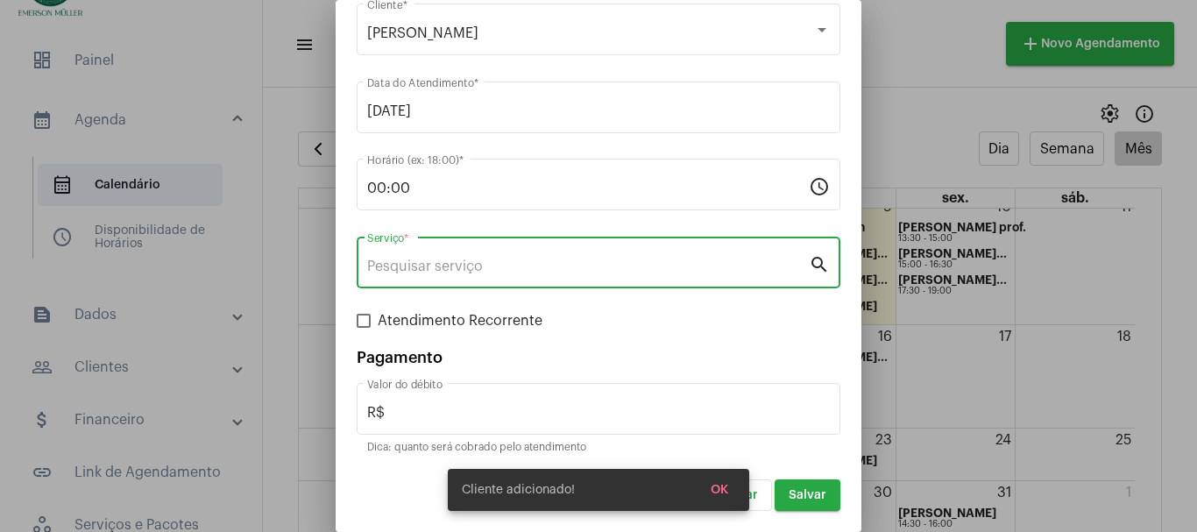
click at [453, 267] on input "Serviço *" at bounding box center [588, 267] width 442 height 16
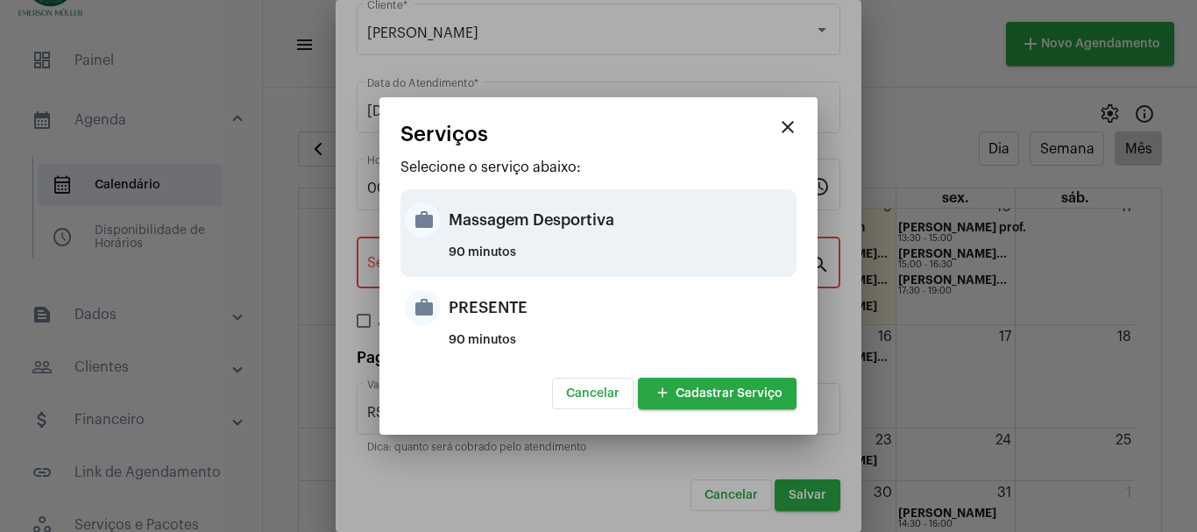
click at [436, 232] on div "work Massagem Desportiva 90 minutos" at bounding box center [598, 233] width 396 height 88
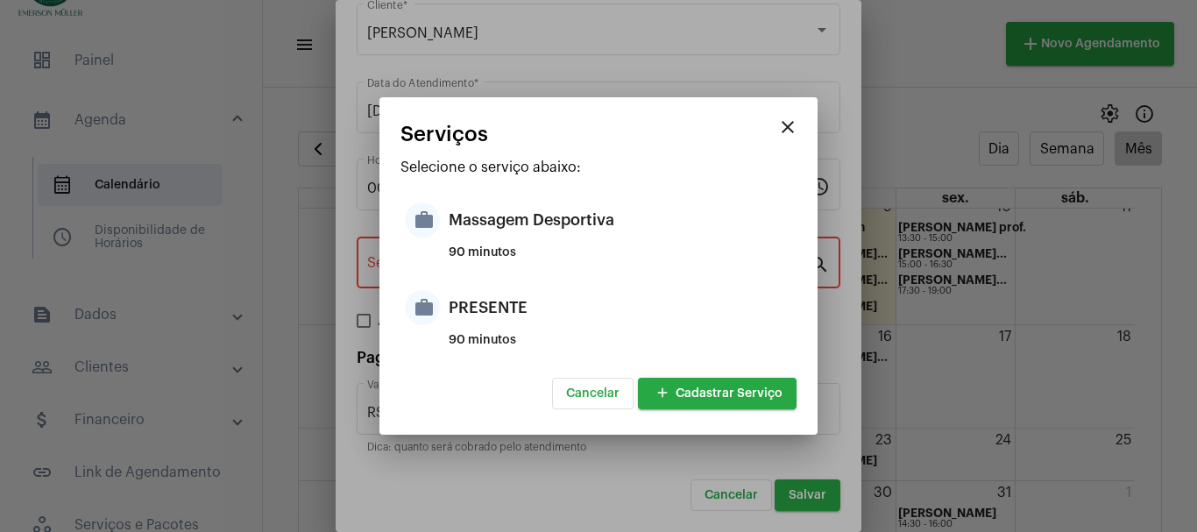
type input "Massagem Desportiva"
type input "R$ 120"
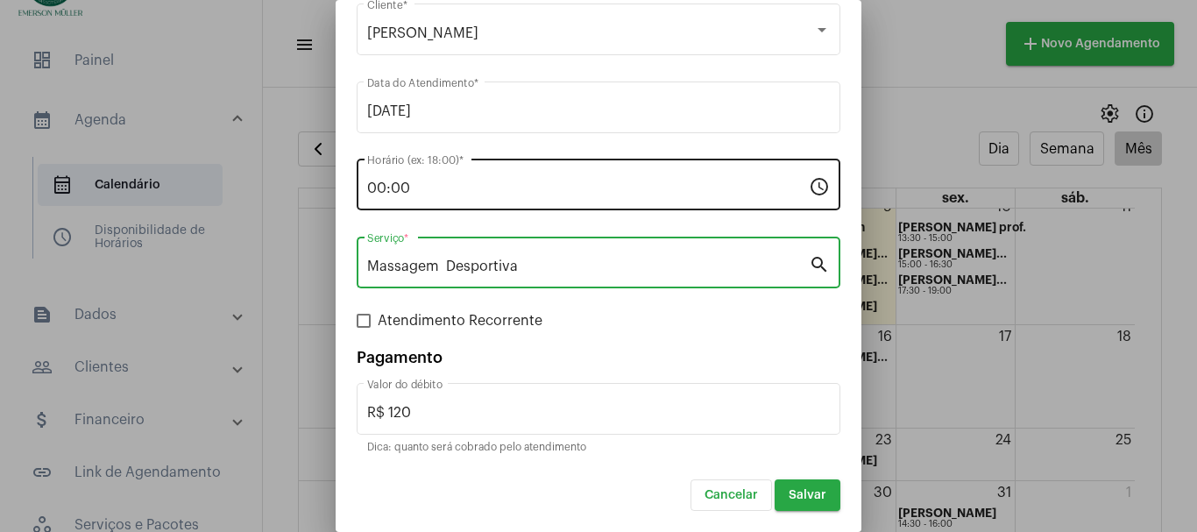
click at [422, 175] on div "00:00 Horário (ex: 18:00) *" at bounding box center [588, 182] width 442 height 55
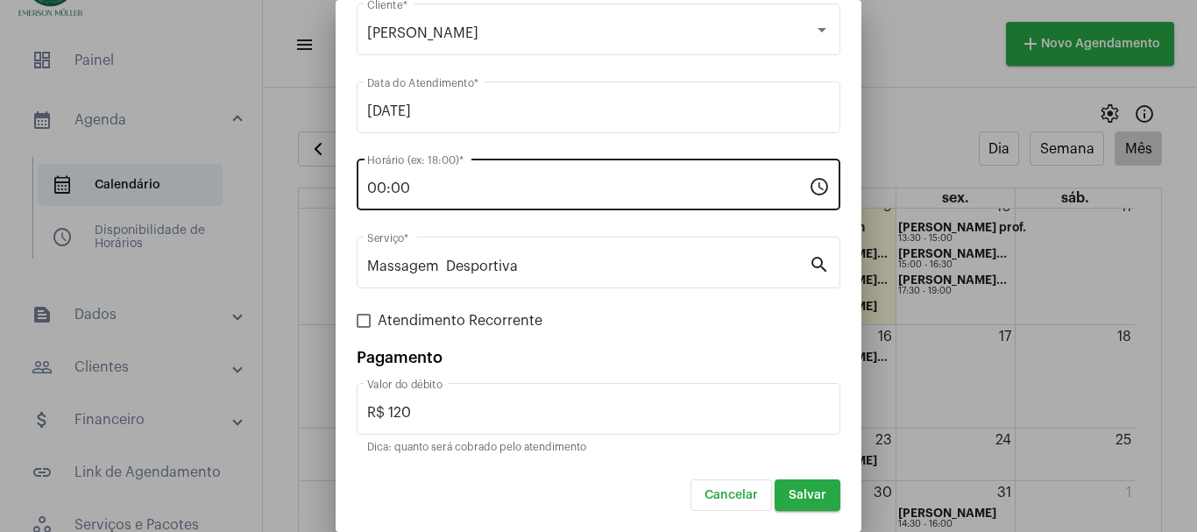
drag, startPoint x: 422, startPoint y: 175, endPoint x: 366, endPoint y: 167, distance: 55.8
click at [366, 167] on div "00:00 Horário (ex: 18:00) * schedule" at bounding box center [599, 182] width 484 height 55
drag, startPoint x: 408, startPoint y: 180, endPoint x: 377, endPoint y: 197, distance: 36.1
click at [377, 197] on div "00:00 Horário (ex: 18:00) *" at bounding box center [588, 182] width 442 height 55
drag, startPoint x: 415, startPoint y: 178, endPoint x: 389, endPoint y: 189, distance: 28.7
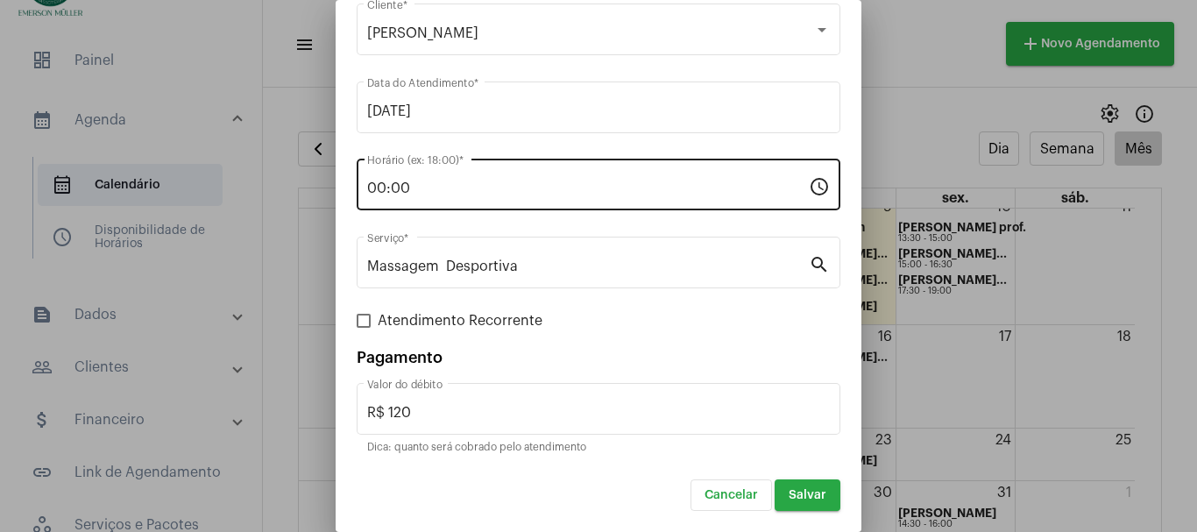
click at [389, 189] on div "00:00 Horário (ex: 18:00) *" at bounding box center [588, 182] width 442 height 55
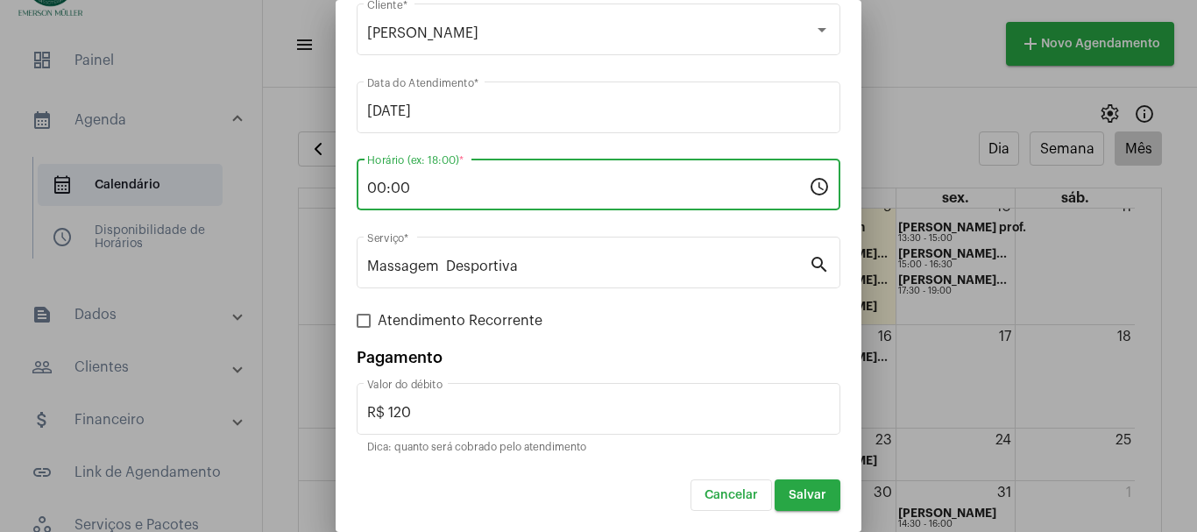
click at [416, 187] on input "00:00" at bounding box center [588, 189] width 442 height 16
drag, startPoint x: 416, startPoint y: 187, endPoint x: 365, endPoint y: 188, distance: 50.8
click at [365, 188] on div "00:00 Horário (ex: 18:00) * schedule" at bounding box center [599, 182] width 484 height 55
type input "18:30"
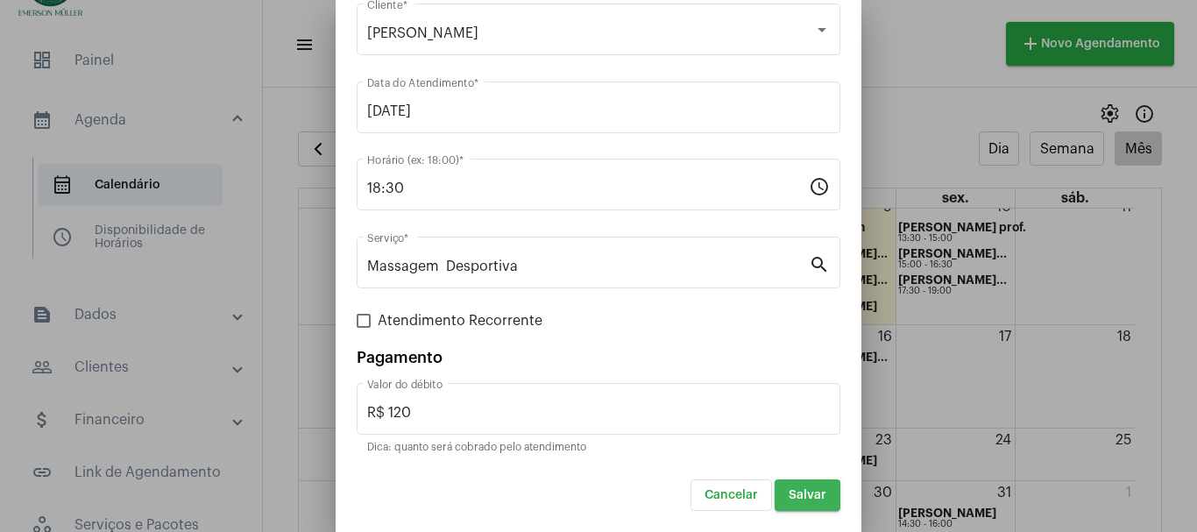
click at [789, 500] on span "Salvar" at bounding box center [808, 495] width 38 height 12
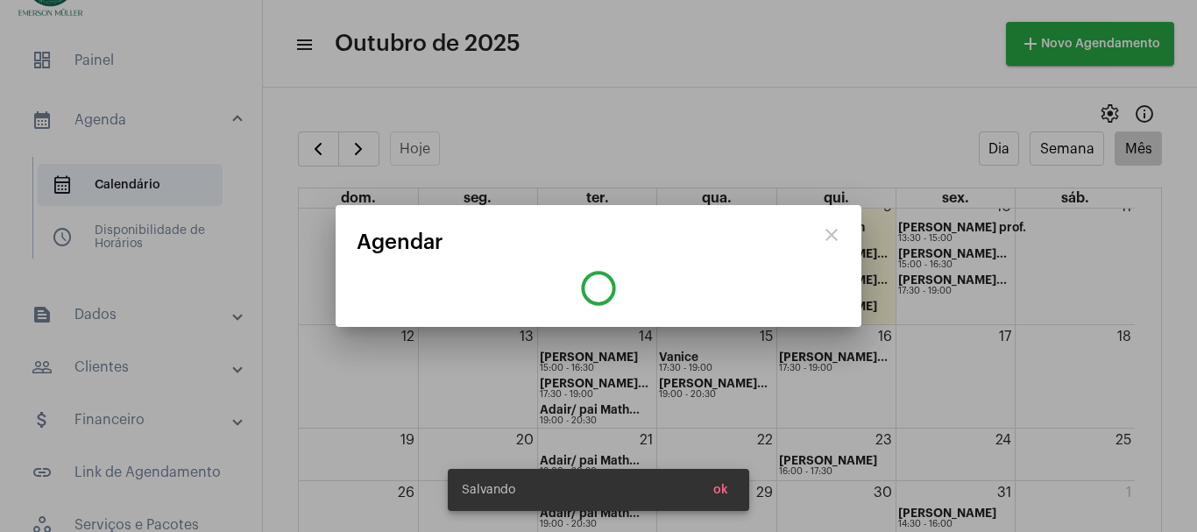
scroll to position [0, 0]
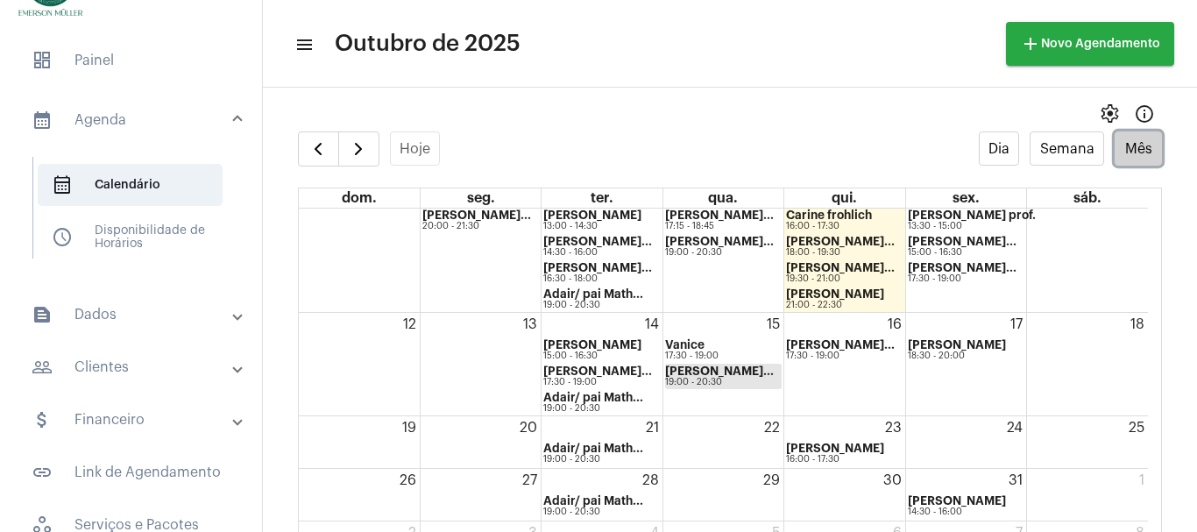
scroll to position [136, 0]
